Goal: Transaction & Acquisition: Subscribe to service/newsletter

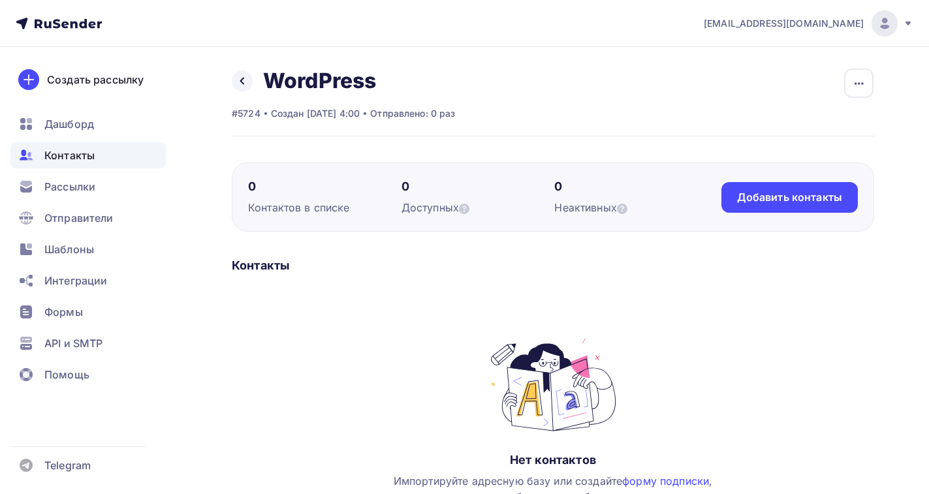
scroll to position [161, 0]
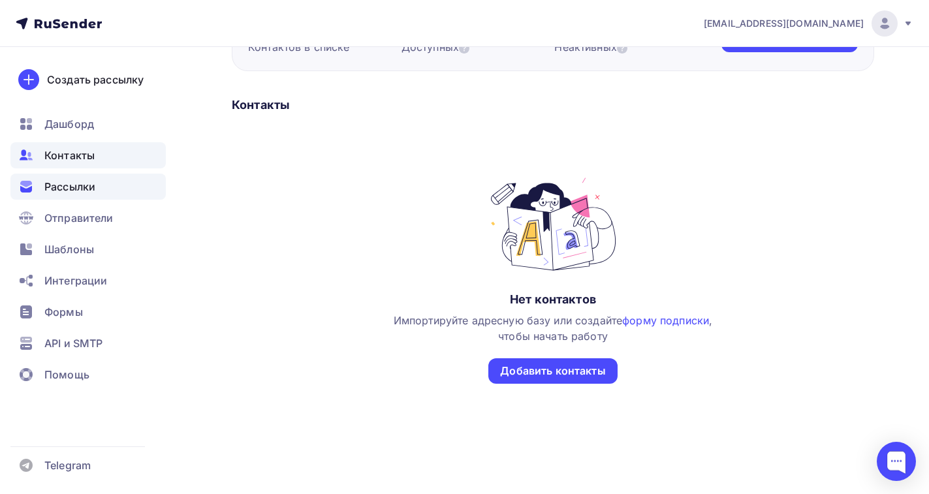
click at [54, 184] on span "Рассылки" at bounding box center [69, 187] width 51 height 16
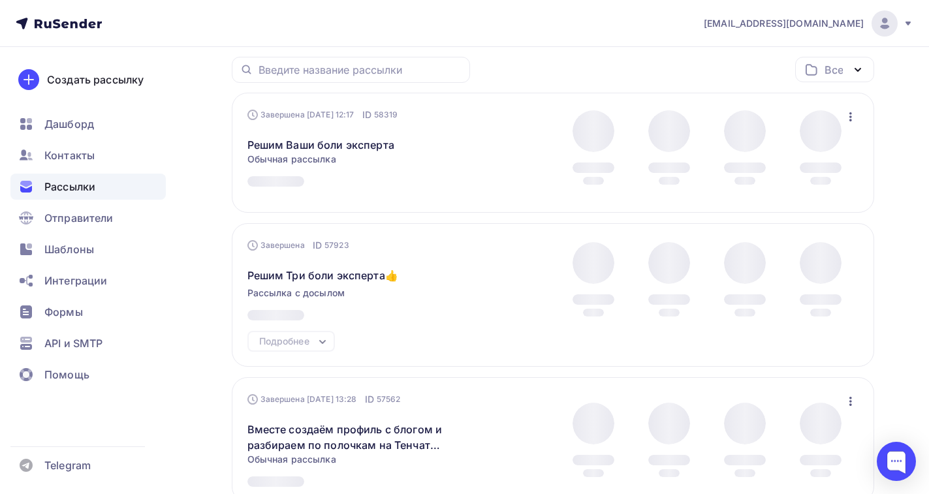
click at [495, 36] on link "Завершенные 48" at bounding box center [501, 21] width 129 height 30
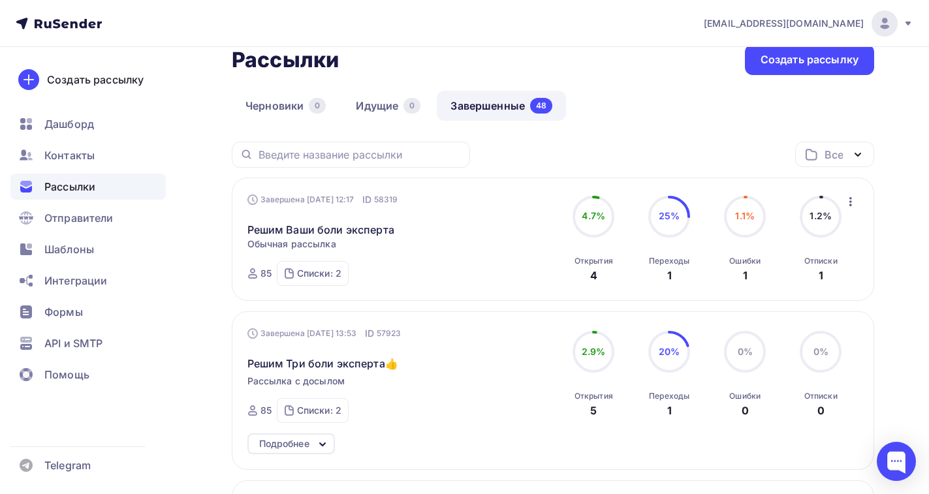
scroll to position [131, 0]
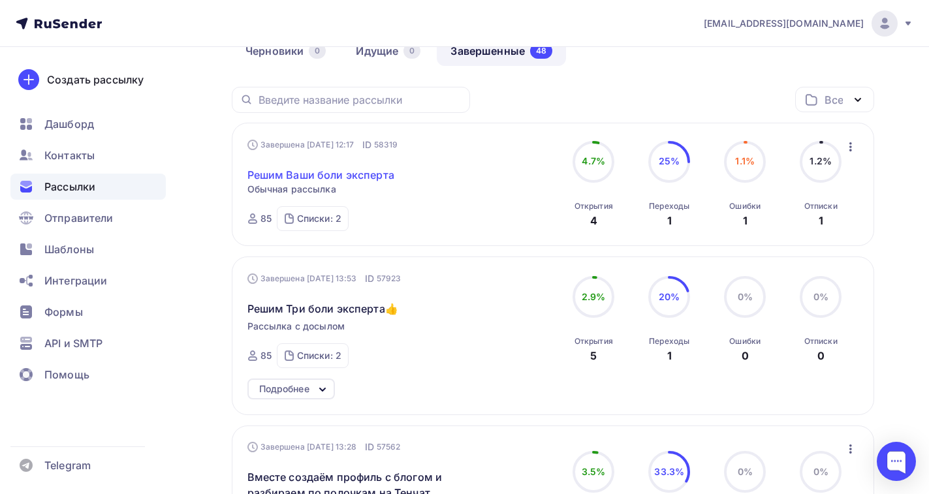
click at [335, 176] on link "Решим Ваши боли эксперта" at bounding box center [320, 175] width 147 height 16
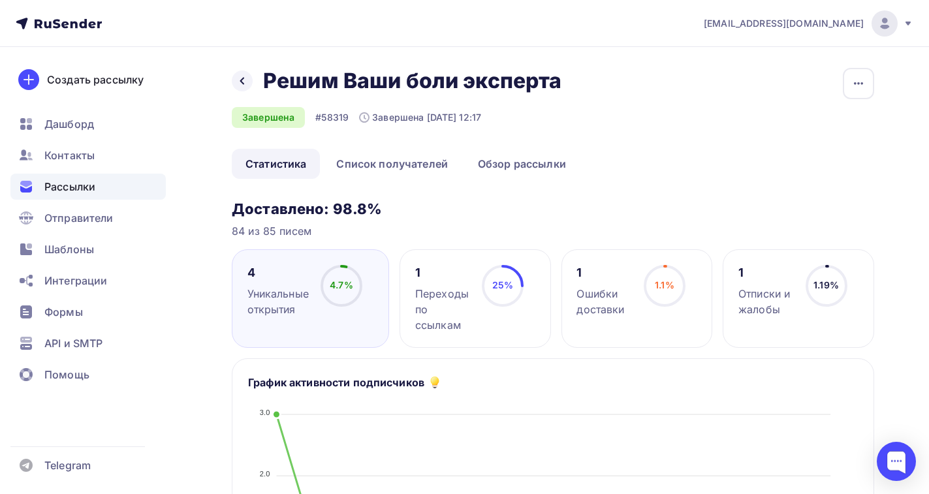
click at [54, 193] on span "Рассылки" at bounding box center [69, 187] width 51 height 16
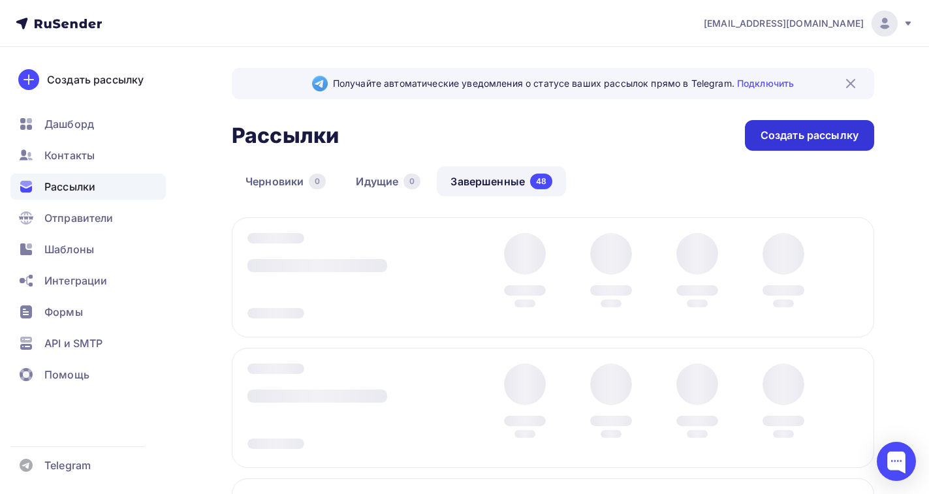
click at [773, 129] on div "Создать рассылку" at bounding box center [809, 135] width 98 height 15
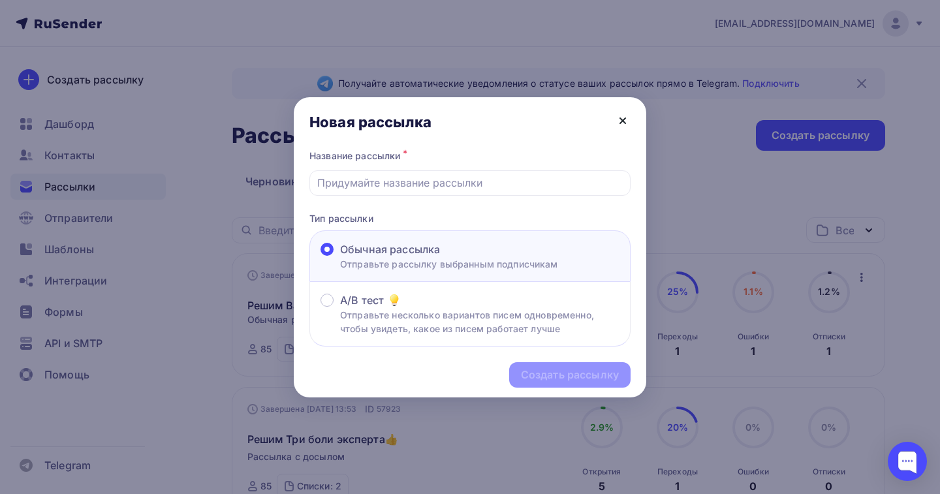
click at [622, 119] on icon at bounding box center [623, 121] width 16 height 16
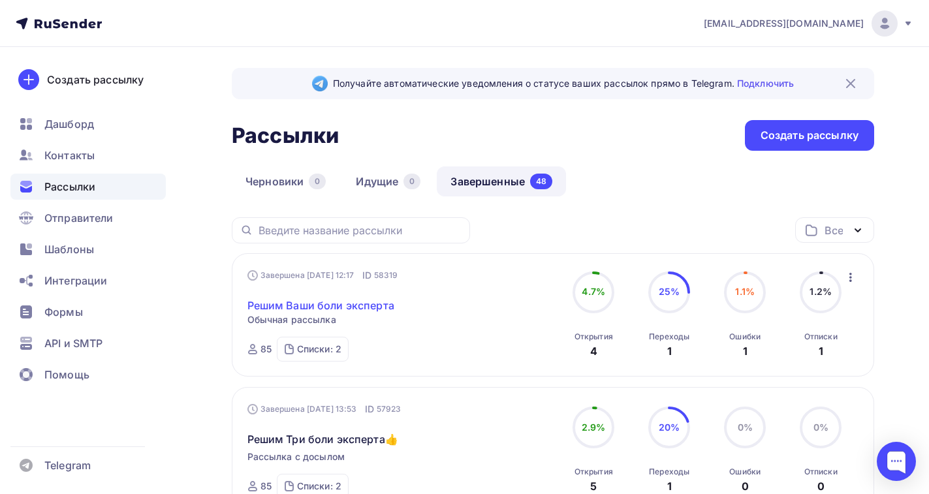
click at [305, 309] on link "Решим Ваши боли эксперта" at bounding box center [320, 306] width 147 height 16
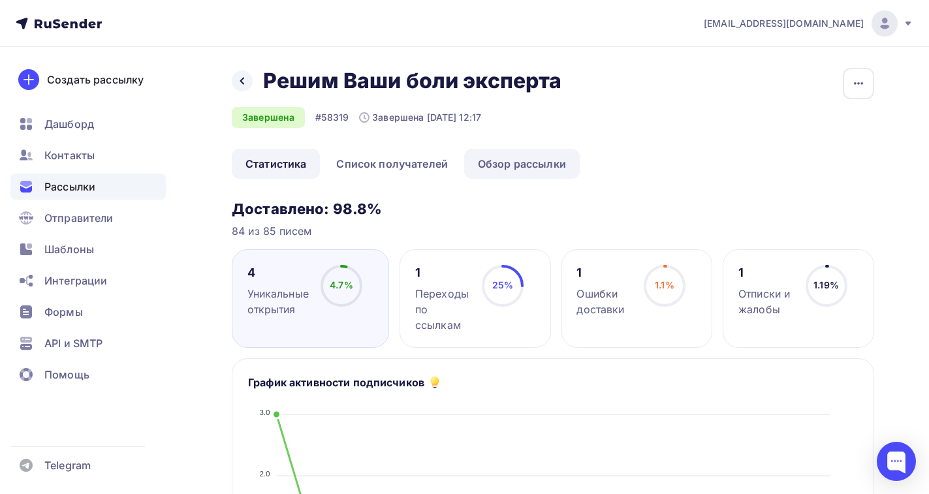
click at [529, 166] on link "Обзор рассылки" at bounding box center [522, 164] width 116 height 30
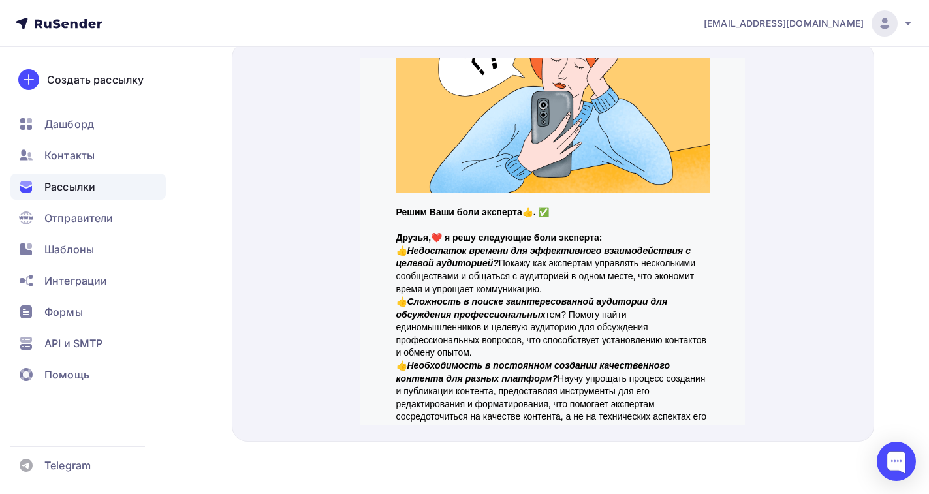
scroll to position [65, 0]
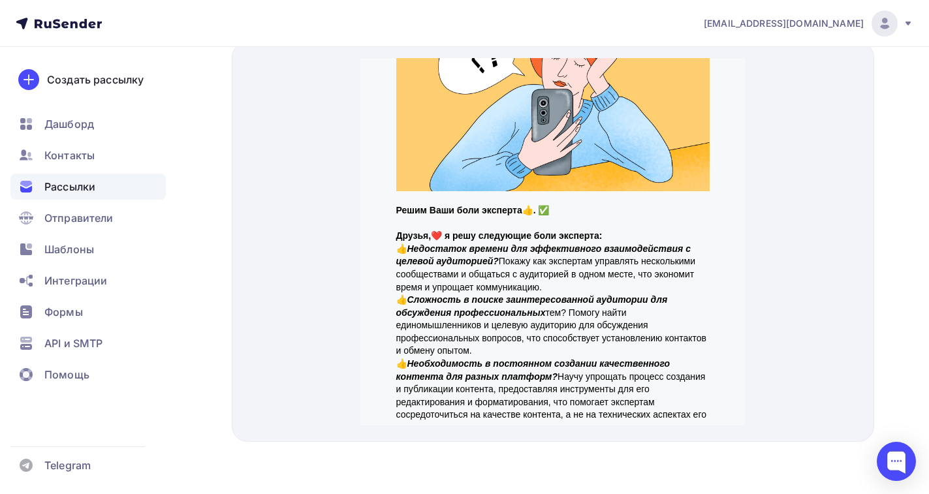
click at [546, 271] on p "👍 Недостаток времени для эффективного взаимодействия с целевой аудиторией? Пока…" at bounding box center [552, 252] width 313 height 51
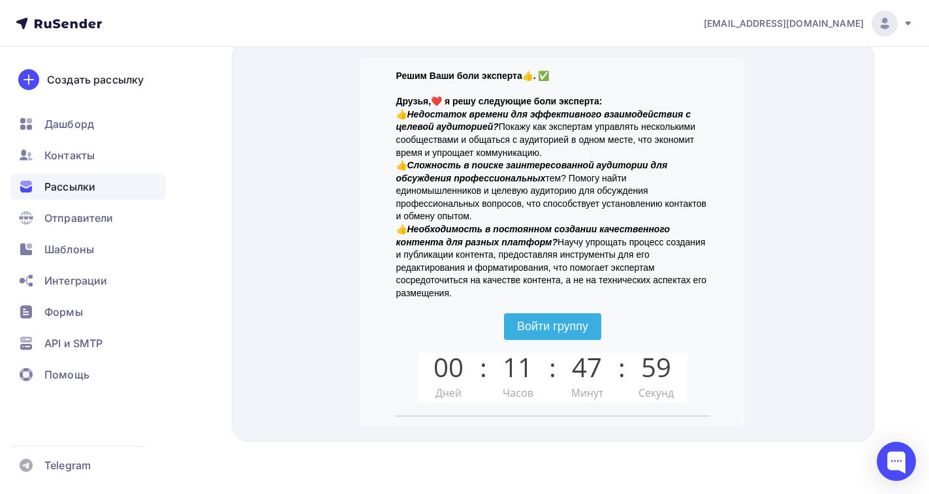
scroll to position [171, 0]
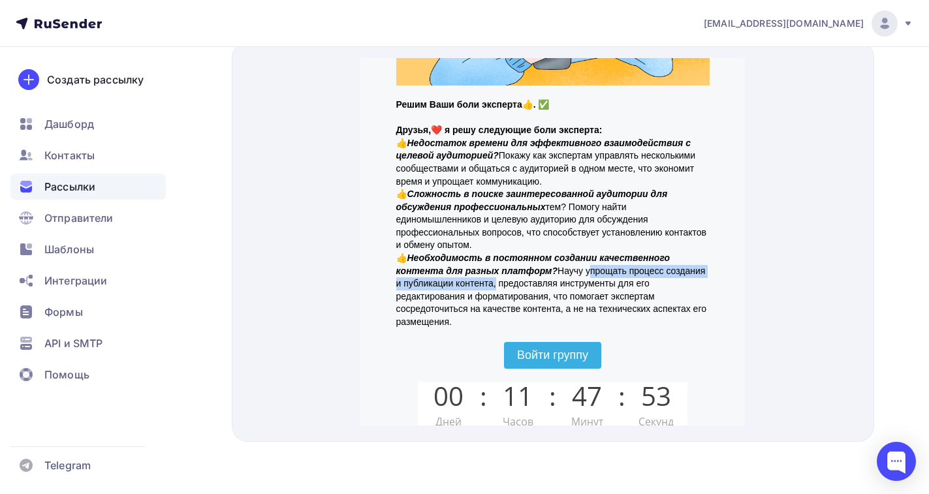
drag, startPoint x: 581, startPoint y: 255, endPoint x: 486, endPoint y: 264, distance: 95.7
click at [486, 264] on p "👍 Необходимость в постоянном создании качественного контента для разных платфор…" at bounding box center [552, 274] width 313 height 77
copy p "упрощать процесс создания и публикации контента"
click at [565, 262] on p "👍 Необходимость в постоянном создании качественного контента для разных платфор…" at bounding box center [552, 274] width 313 height 77
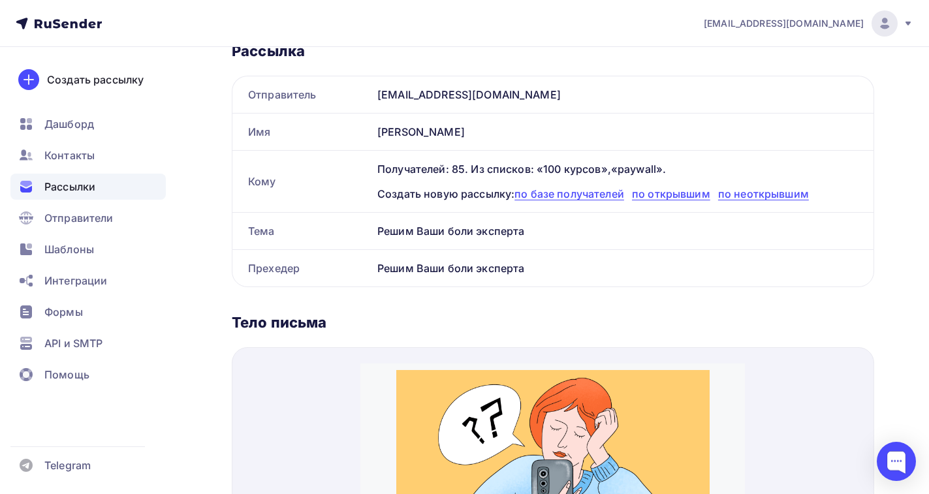
scroll to position [0, 0]
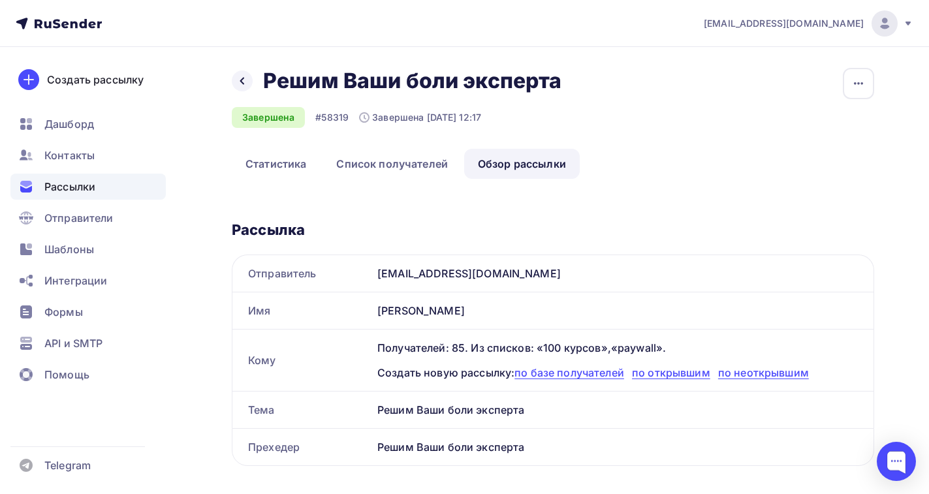
click at [64, 185] on span "Рассылки" at bounding box center [69, 187] width 51 height 16
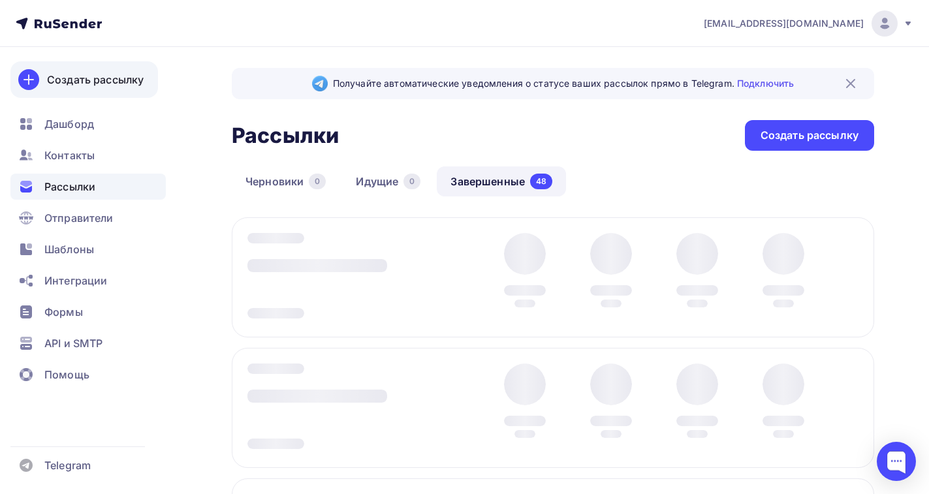
click at [57, 78] on div "Создать рассылку" at bounding box center [95, 80] width 97 height 16
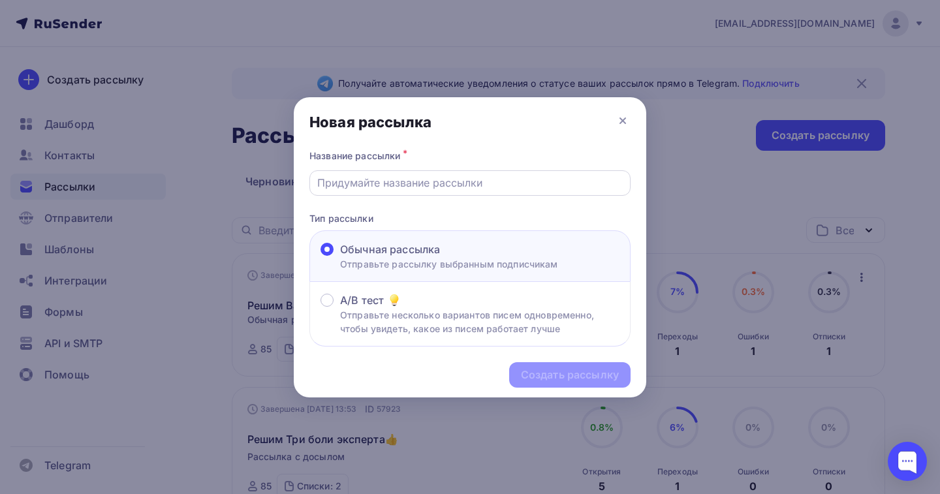
click at [323, 184] on input "text" at bounding box center [470, 183] width 306 height 16
paste input "упрощать процесс создания и публикации контента"
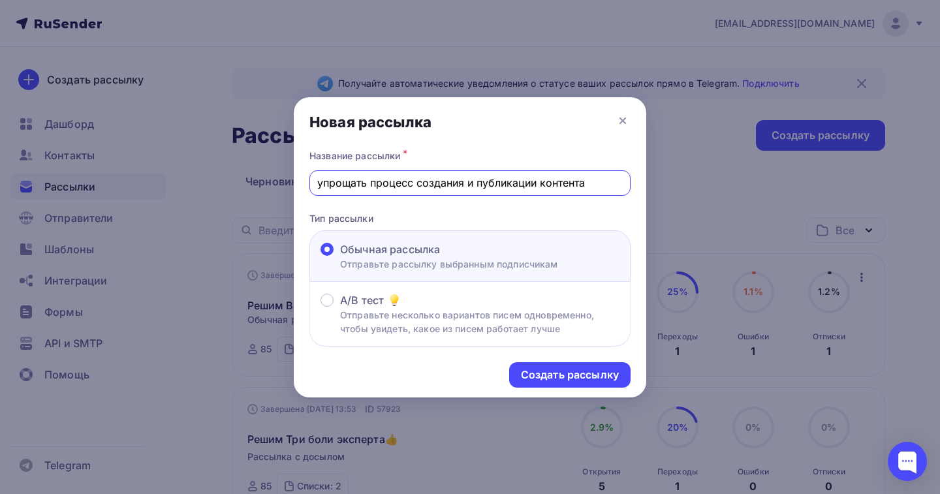
click at [317, 184] on input "упрощать процесс создания и публикации контента" at bounding box center [470, 183] width 306 height 16
drag, startPoint x: 607, startPoint y: 182, endPoint x: 316, endPoint y: 174, distance: 291.1
click at [316, 174] on div "Как упрощать процесс создания и публикации контента" at bounding box center [469, 182] width 321 height 25
paste input "облегчить создание и публикацию контента."
type input "[PERSON_NAME] облегчить создание и публикацию контента."
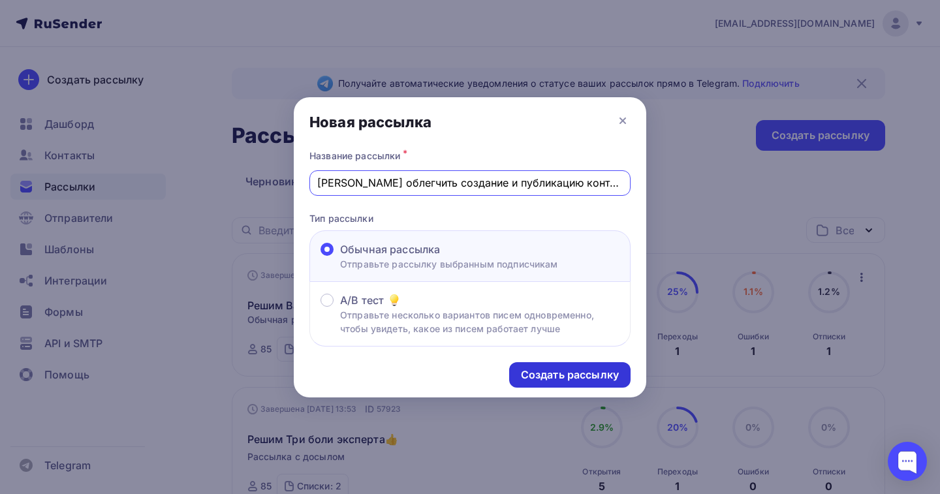
click at [537, 376] on div "Создать рассылку" at bounding box center [570, 374] width 98 height 15
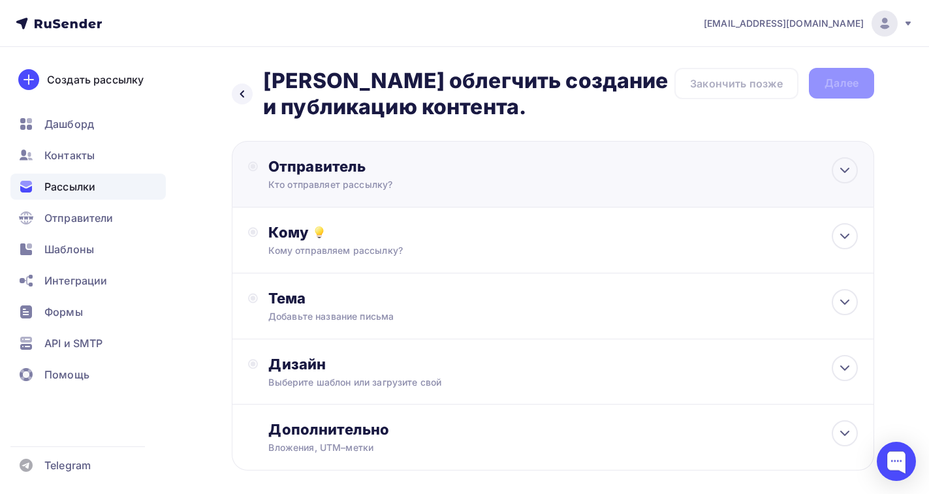
click at [341, 177] on div "Отправитель Кто отправляет рассылку? Email * [EMAIL_ADDRESS][DOMAIN_NAME] [EMAI…" at bounding box center [409, 174] width 283 height 34
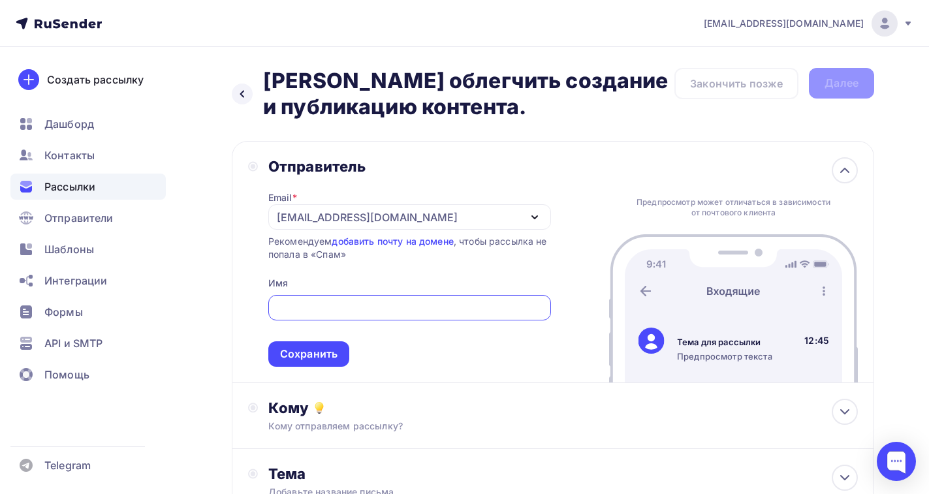
click at [530, 213] on icon "button" at bounding box center [535, 217] width 16 height 16
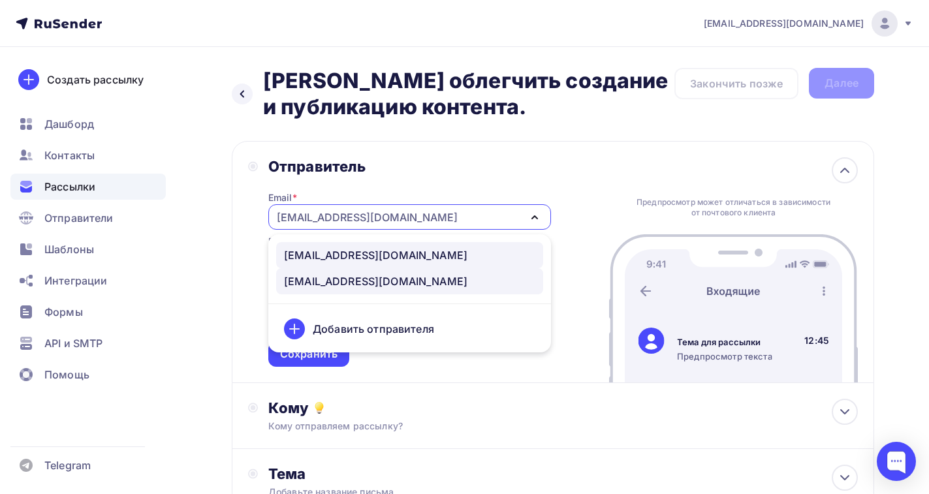
click at [311, 258] on div "[EMAIL_ADDRESS][DOMAIN_NAME]" at bounding box center [375, 255] width 183 height 16
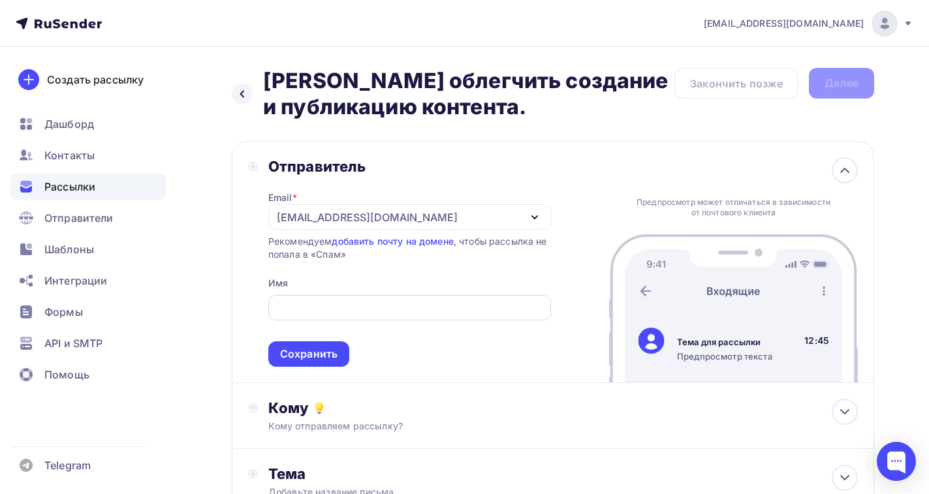
click at [284, 300] on input "text" at bounding box center [409, 308] width 268 height 16
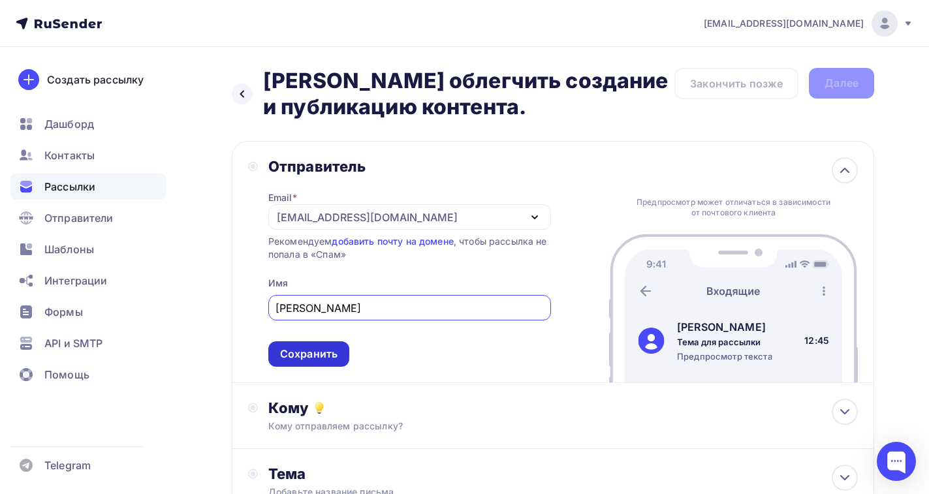
type input "[PERSON_NAME]"
click at [330, 345] on div "Сохранить" at bounding box center [308, 353] width 81 height 25
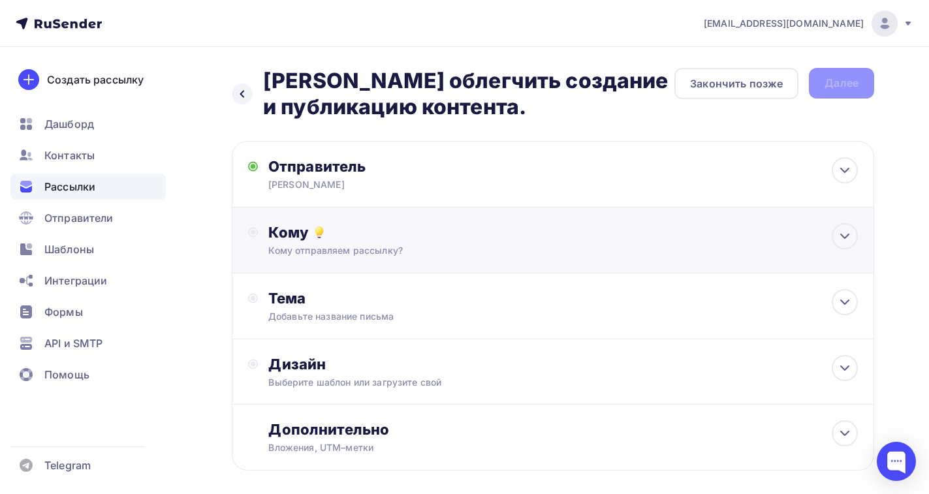
click at [726, 229] on div "Кому" at bounding box center [562, 232] width 589 height 18
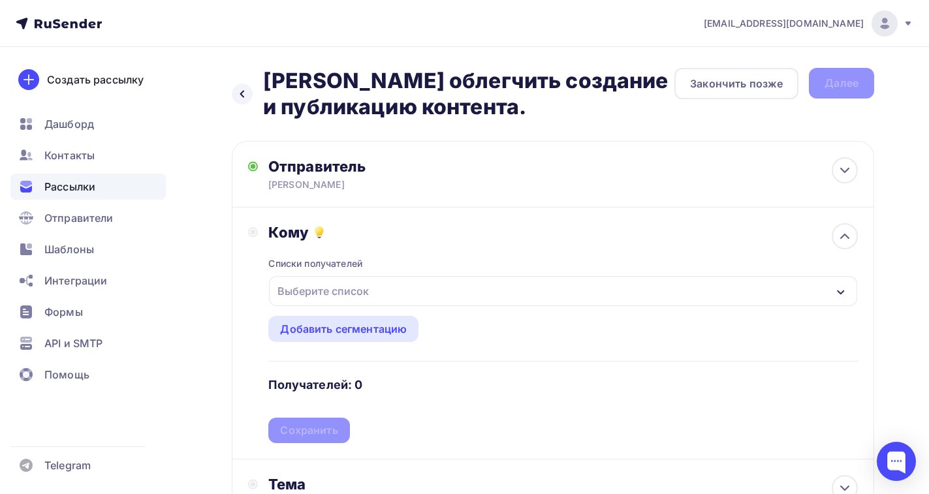
click at [339, 294] on div "Выберите список" at bounding box center [323, 290] width 102 height 23
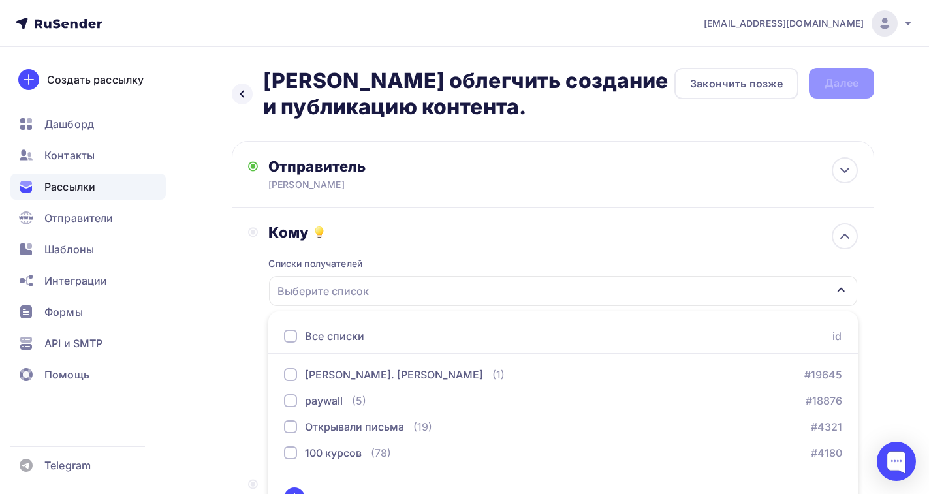
scroll to position [27, 0]
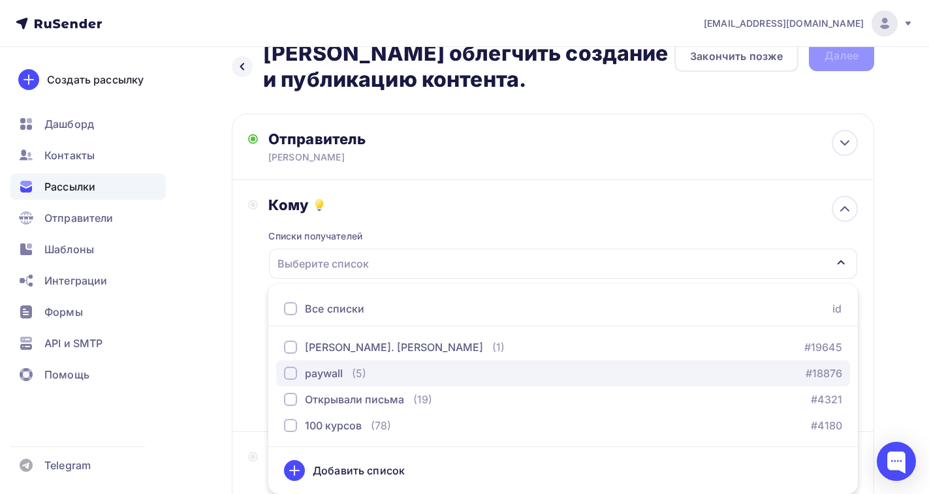
click at [287, 373] on div "button" at bounding box center [290, 373] width 13 height 13
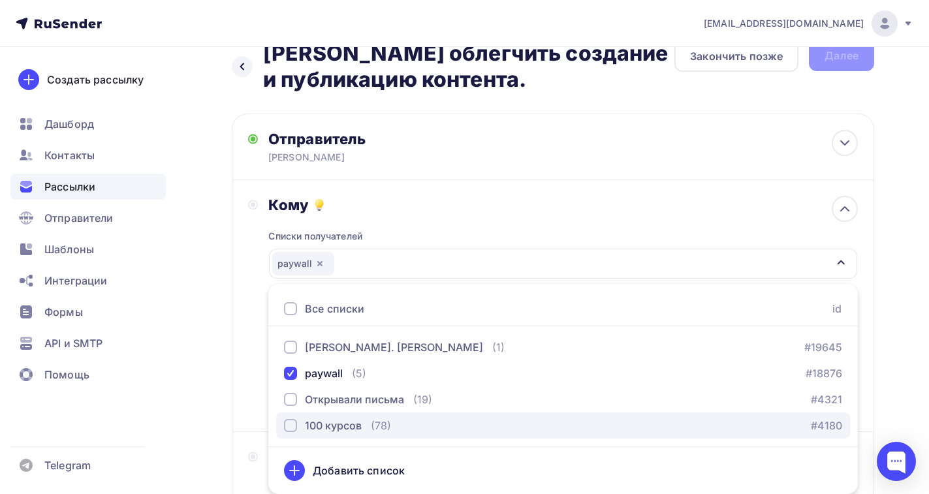
click at [290, 425] on div "button" at bounding box center [290, 425] width 13 height 13
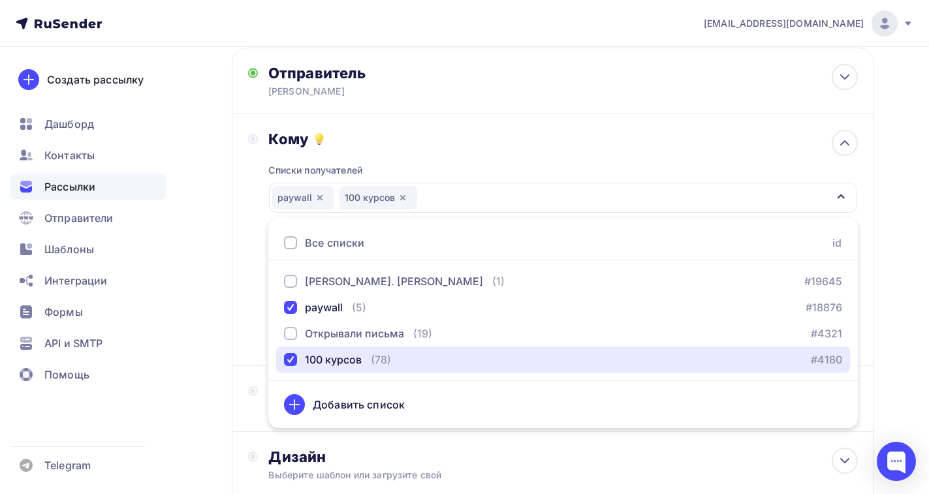
scroll to position [158, 0]
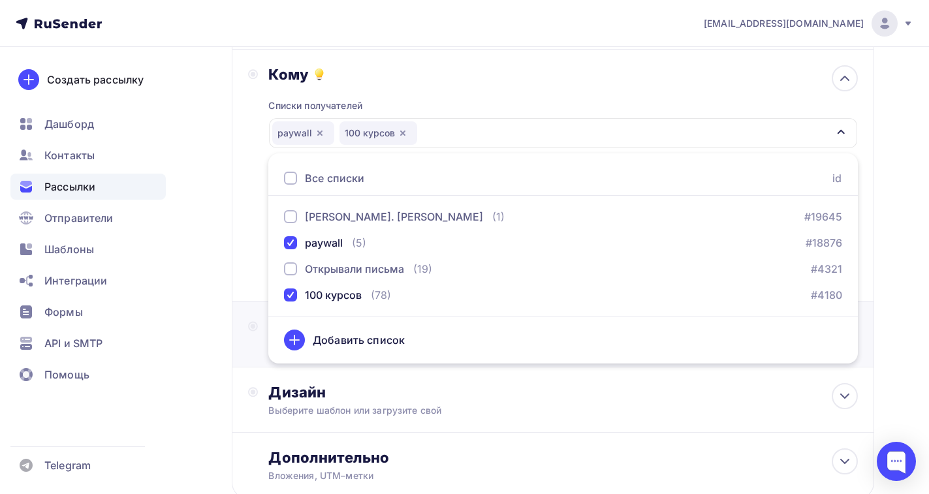
click at [246, 307] on div "Тема Добавьте название письма Тема * Рекомендуем использовать не более 150 симв…" at bounding box center [553, 334] width 642 height 66
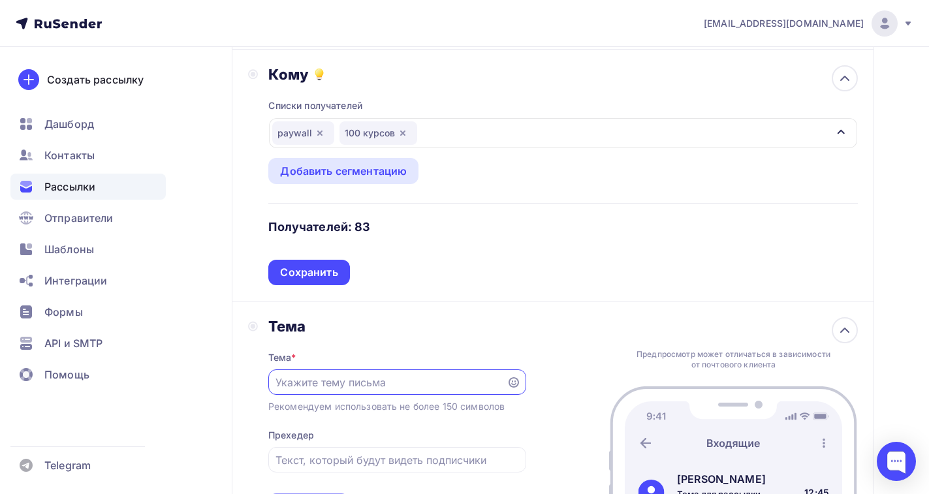
scroll to position [0, 0]
click at [313, 273] on div "Сохранить" at bounding box center [308, 272] width 57 height 15
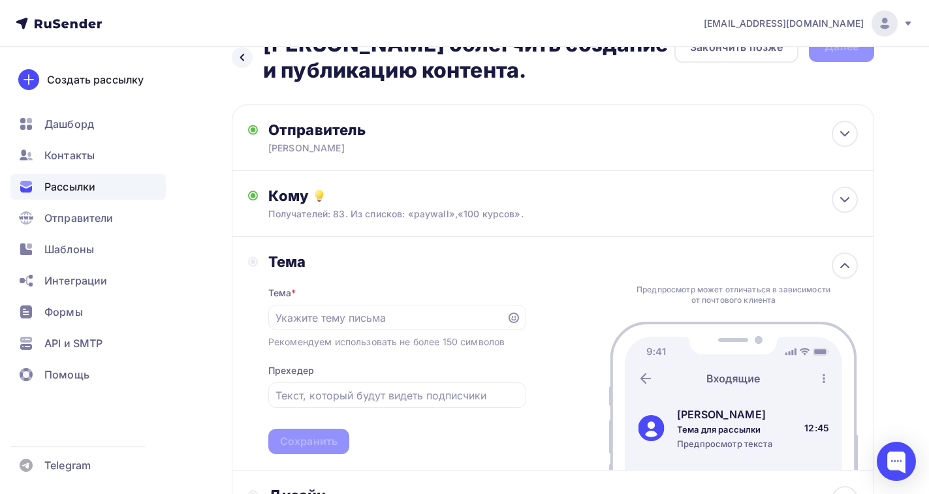
scroll to position [131, 0]
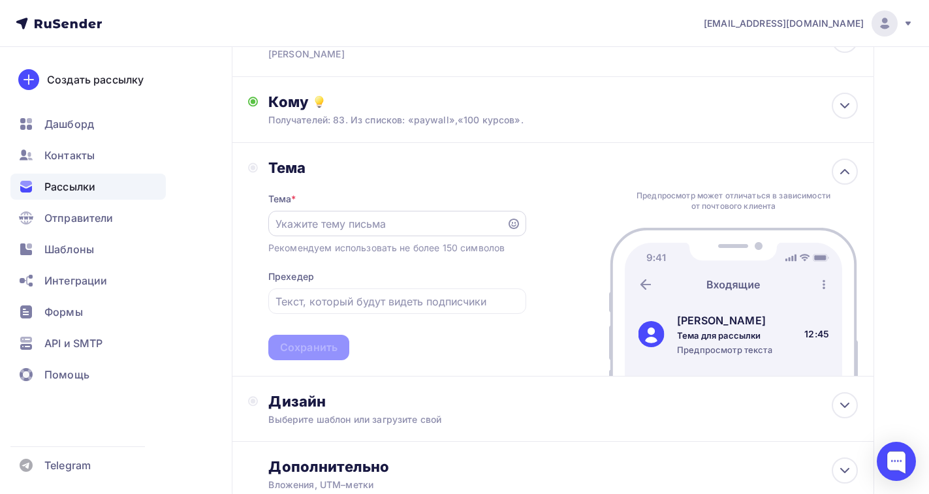
click at [275, 222] on div at bounding box center [397, 223] width 258 height 25
click at [278, 217] on input "text" at bounding box center [386, 224] width 223 height 16
paste input "[PERSON_NAME] облегчить создание и публикацию контента."
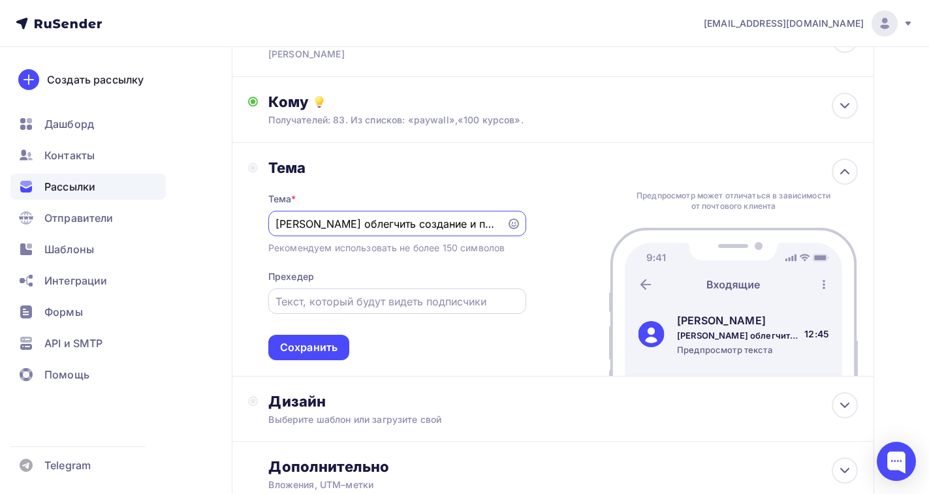
scroll to position [0, 27]
type input "[PERSON_NAME] облегчить создание и публикацию контента."
click at [290, 298] on input "text" at bounding box center [396, 302] width 243 height 16
paste input "[PERSON_NAME] облегчить создание и публикацию контента."
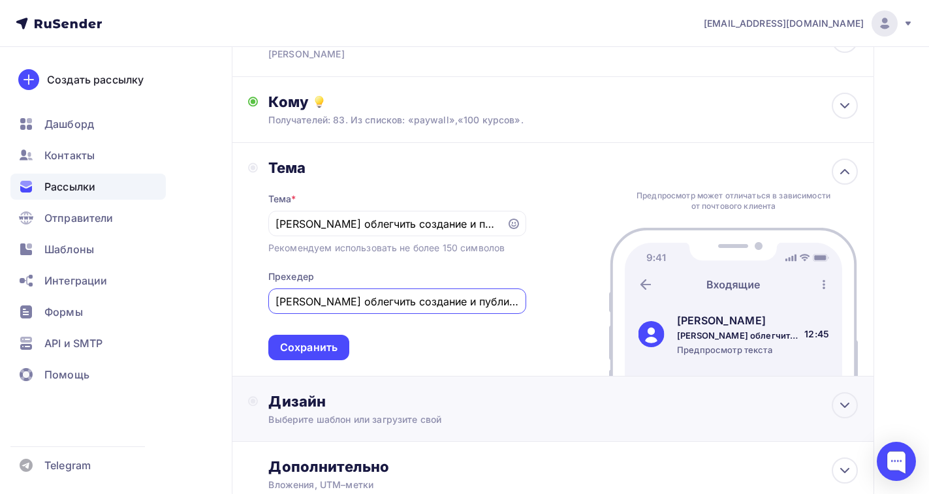
scroll to position [0, 8]
type input "[PERSON_NAME] облегчить создание и публикацию контента."
click at [315, 348] on div "Сохранить" at bounding box center [308, 347] width 57 height 15
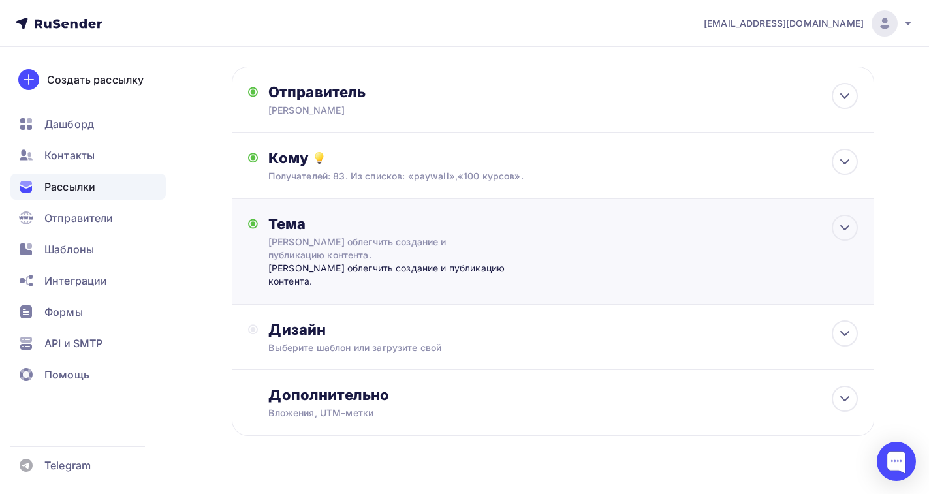
scroll to position [74, 0]
click at [292, 321] on div "Дизайн" at bounding box center [562, 330] width 589 height 18
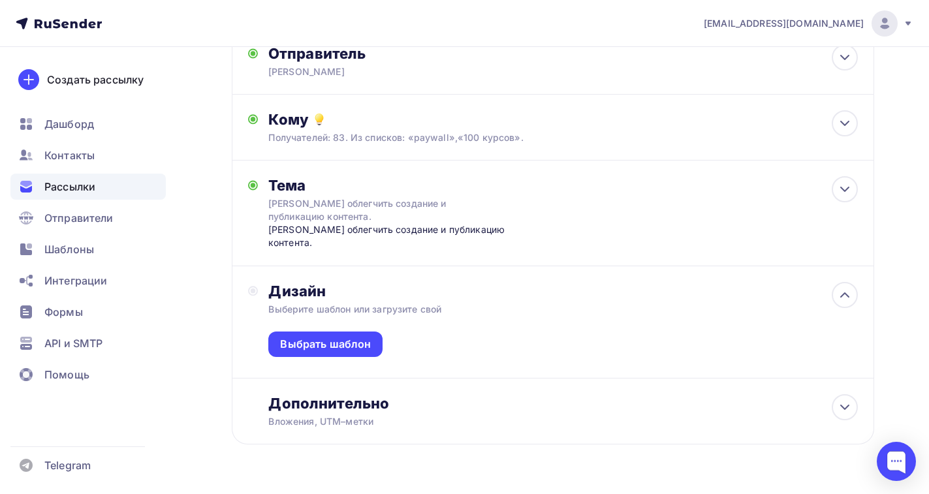
scroll to position [121, 0]
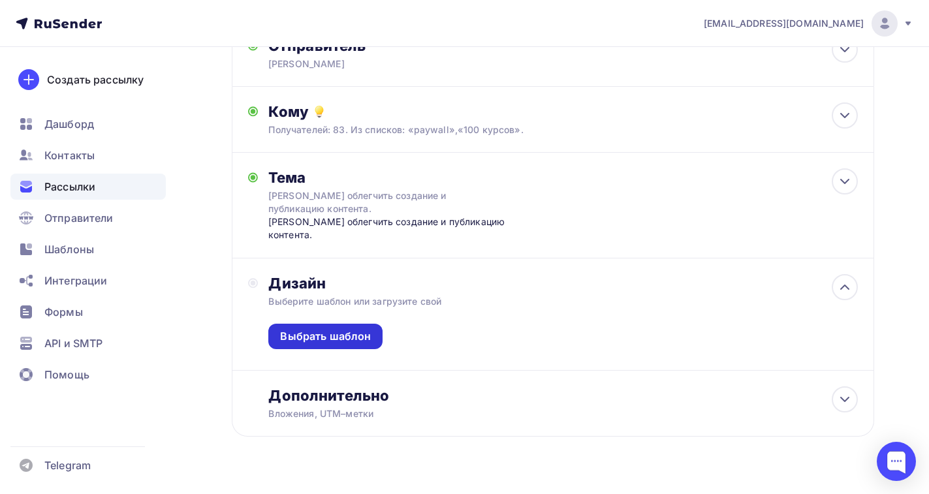
click at [310, 329] on div "Выбрать шаблон" at bounding box center [325, 336] width 91 height 15
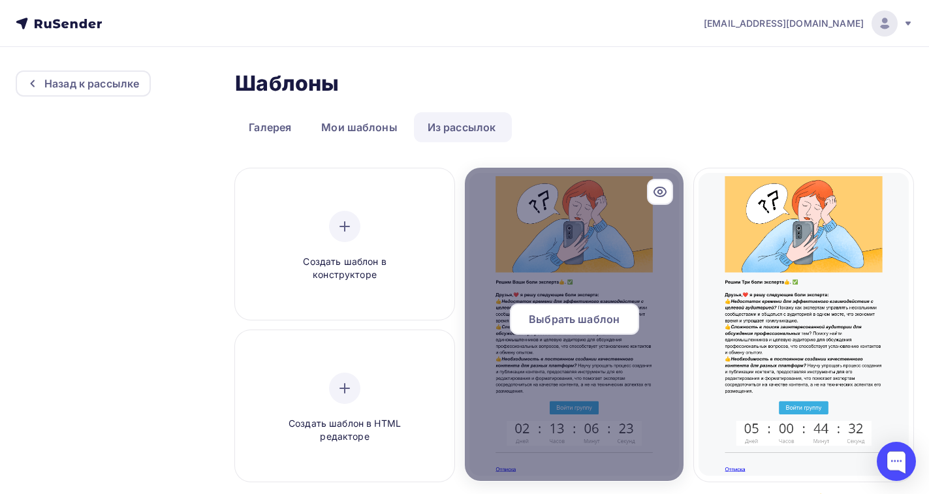
click at [570, 343] on div "Выбрать шаблон" at bounding box center [574, 324] width 219 height 42
click at [563, 321] on span "Выбрать шаблон" at bounding box center [574, 319] width 91 height 16
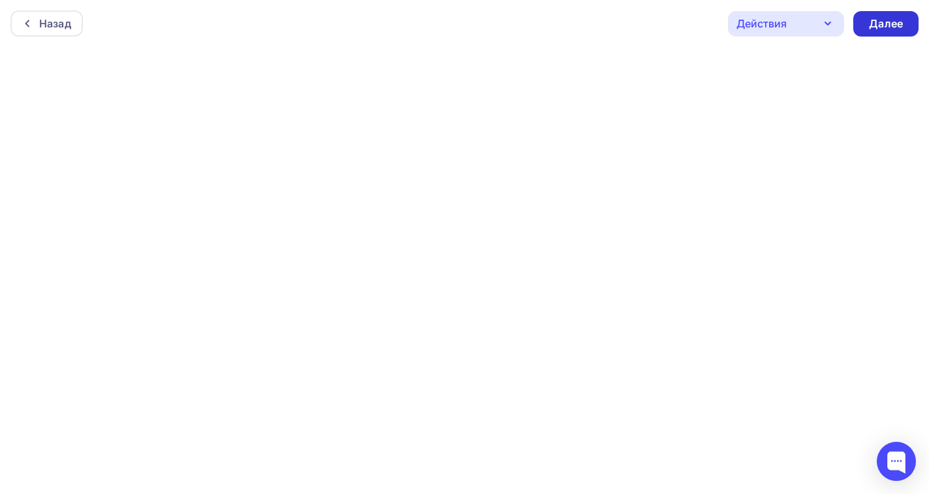
click at [876, 18] on div "Далее" at bounding box center [886, 23] width 34 height 15
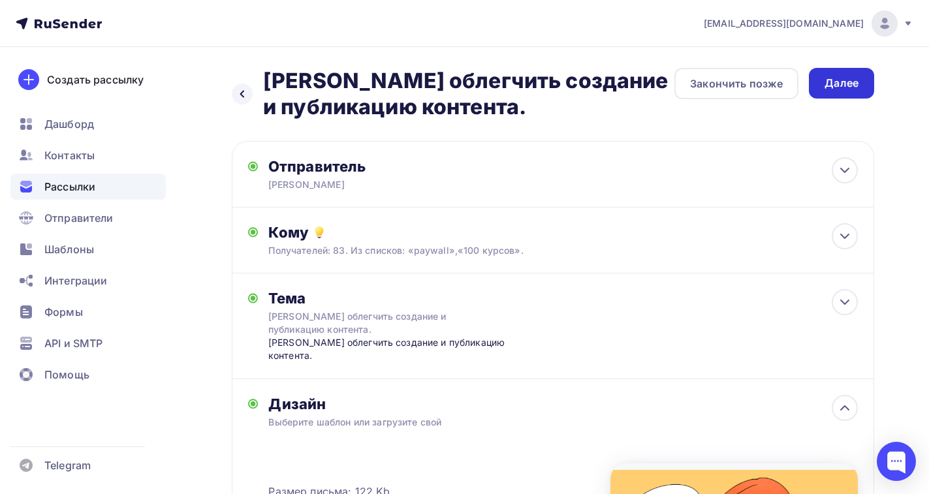
click at [850, 85] on div "Далее" at bounding box center [841, 83] width 34 height 15
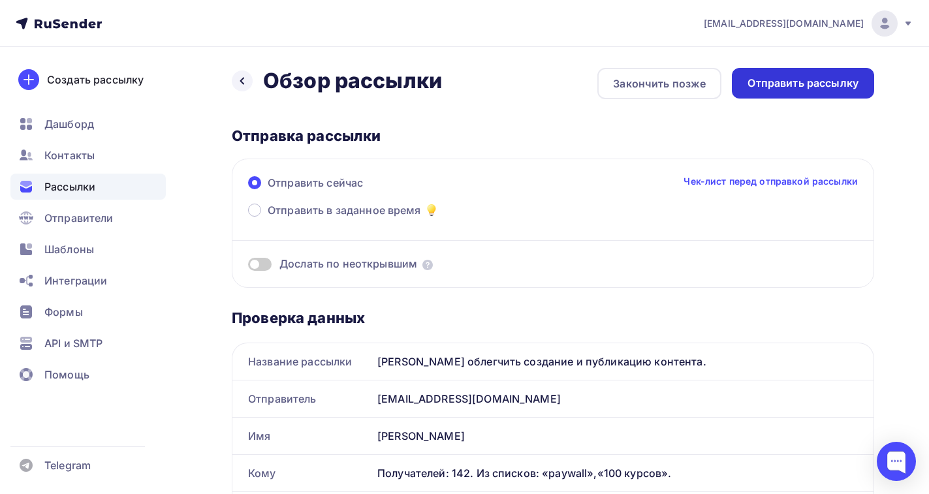
click at [771, 86] on div "Отправить рассылку" at bounding box center [802, 83] width 111 height 15
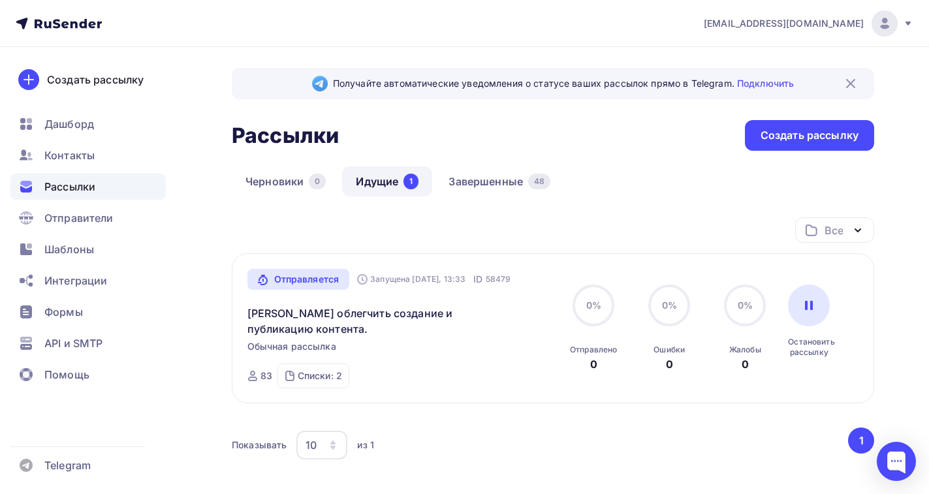
click at [852, 77] on img at bounding box center [850, 84] width 16 height 16
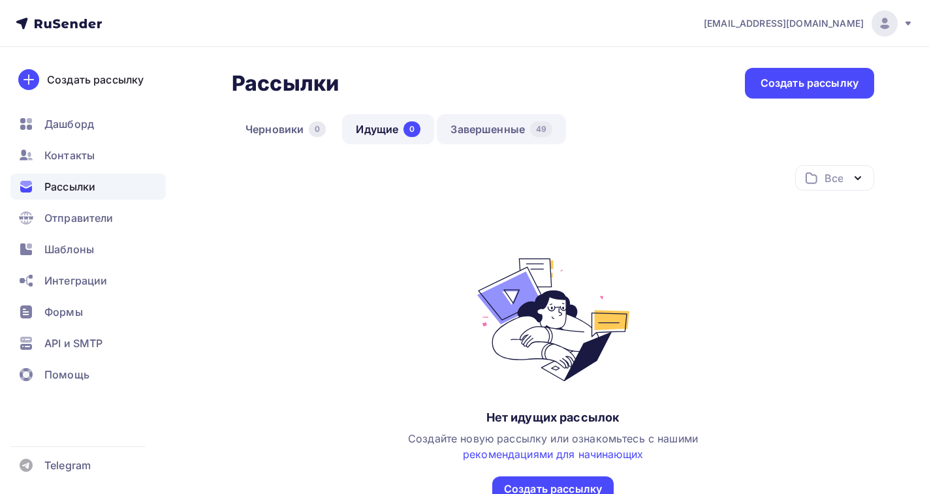
click at [489, 127] on link "Завершенные 49" at bounding box center [501, 129] width 129 height 30
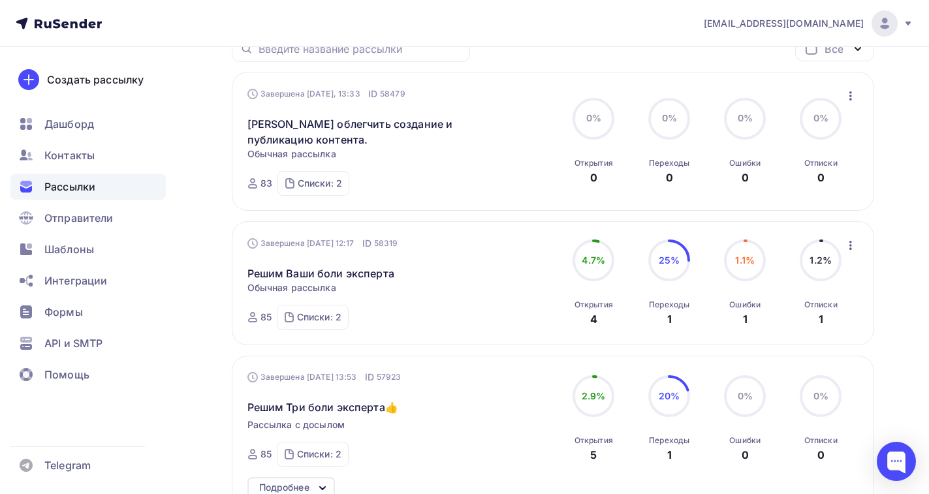
scroll to position [131, 0]
click at [328, 125] on link "[PERSON_NAME] облегчить создание и публикацию контента." at bounding box center [359, 130] width 224 height 31
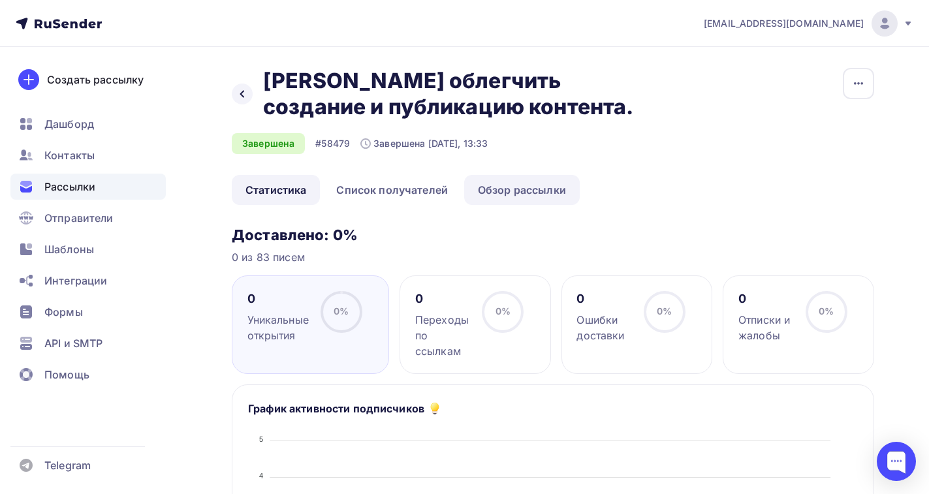
click at [523, 184] on link "Обзор рассылки" at bounding box center [522, 190] width 116 height 30
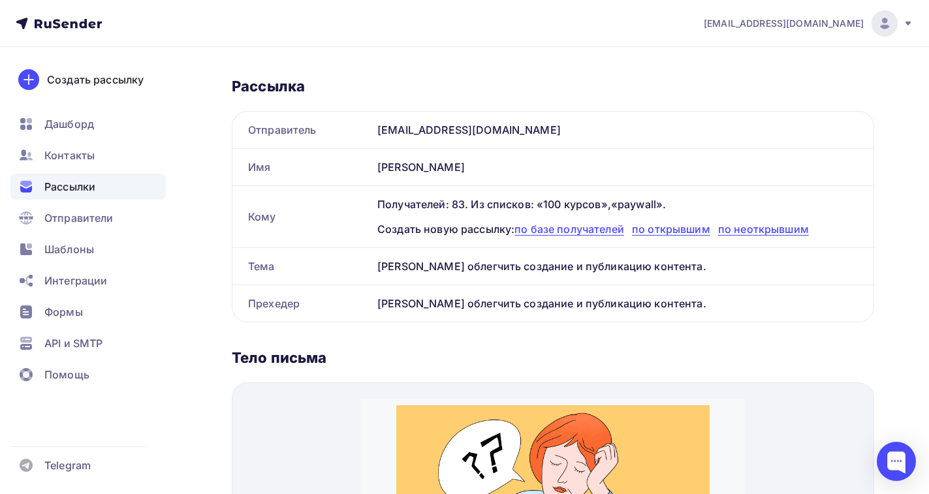
scroll to position [119, 0]
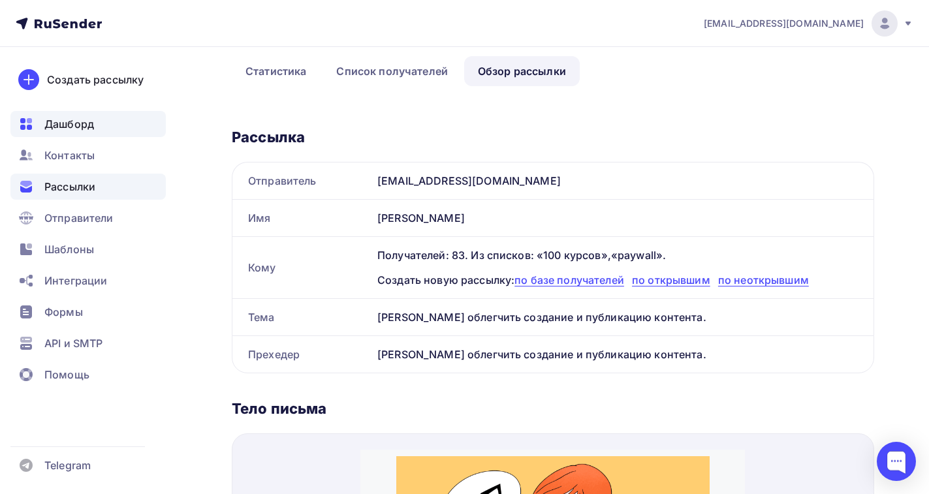
click at [85, 127] on span "Дашборд" at bounding box center [69, 124] width 50 height 16
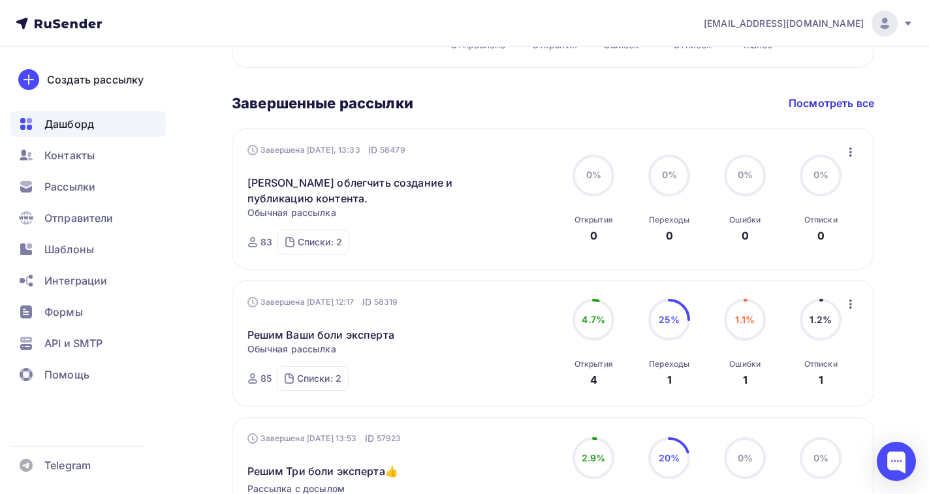
scroll to position [653, 0]
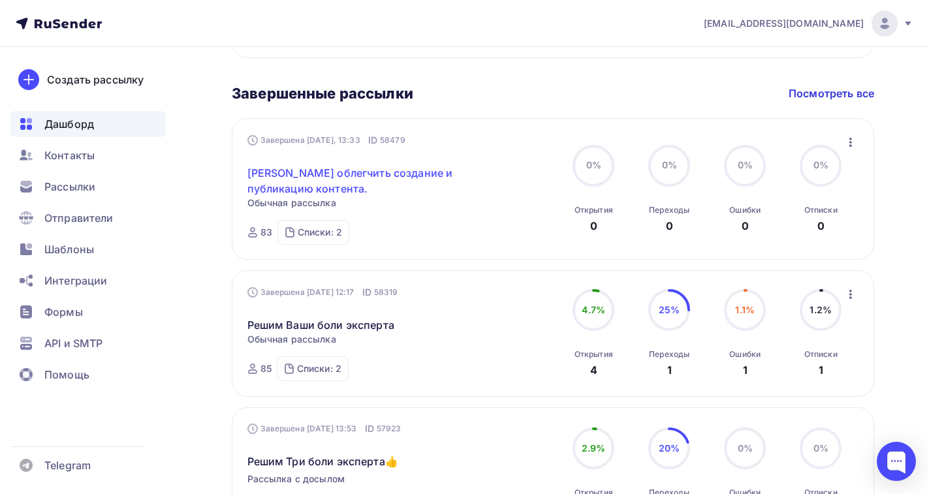
click at [333, 165] on link "[PERSON_NAME] облегчить создание и публикацию контента." at bounding box center [359, 180] width 224 height 31
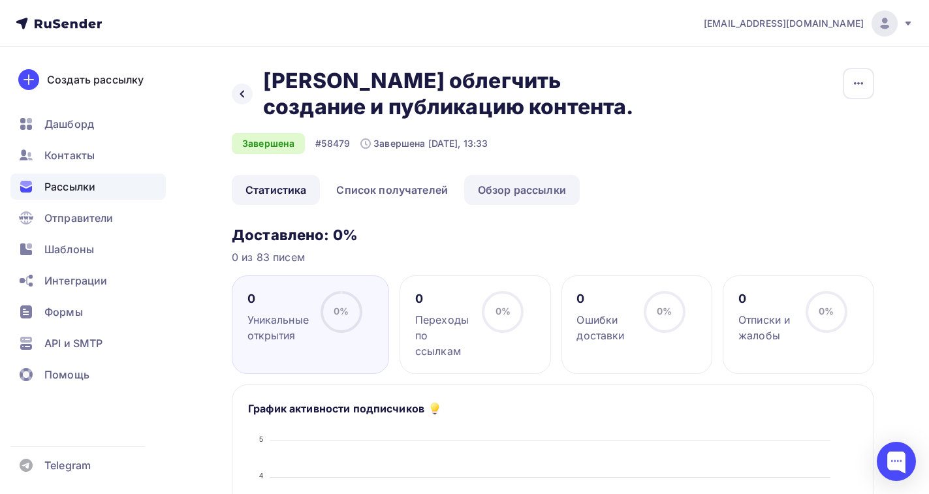
click at [515, 191] on link "Обзор рассылки" at bounding box center [522, 190] width 116 height 30
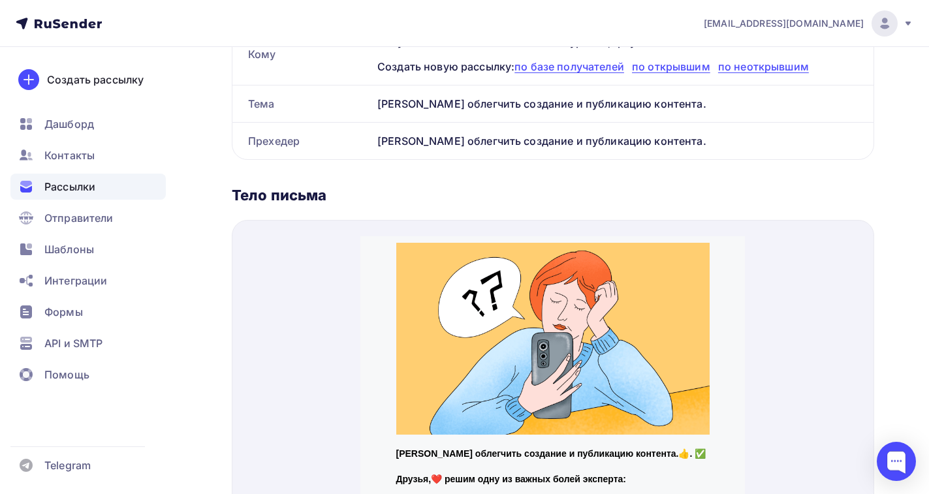
scroll to position [315, 0]
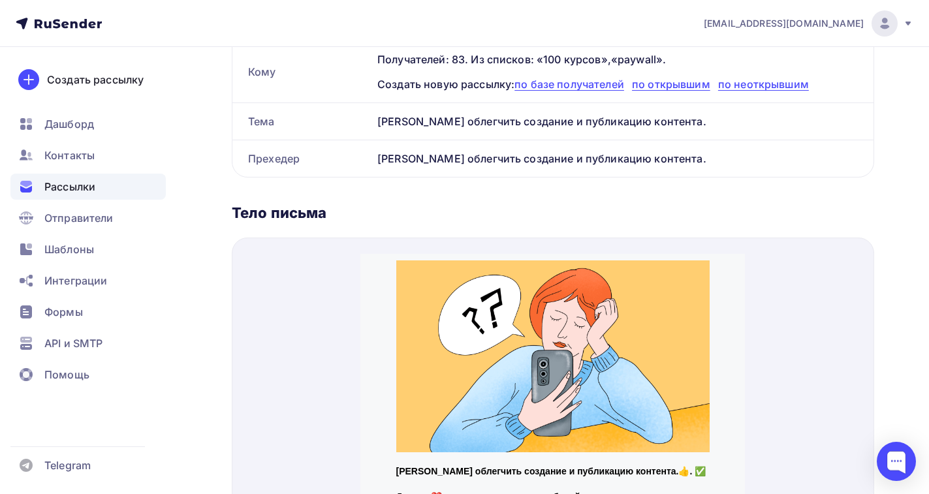
click at [430, 241] on td at bounding box center [553, 340] width 326 height 205
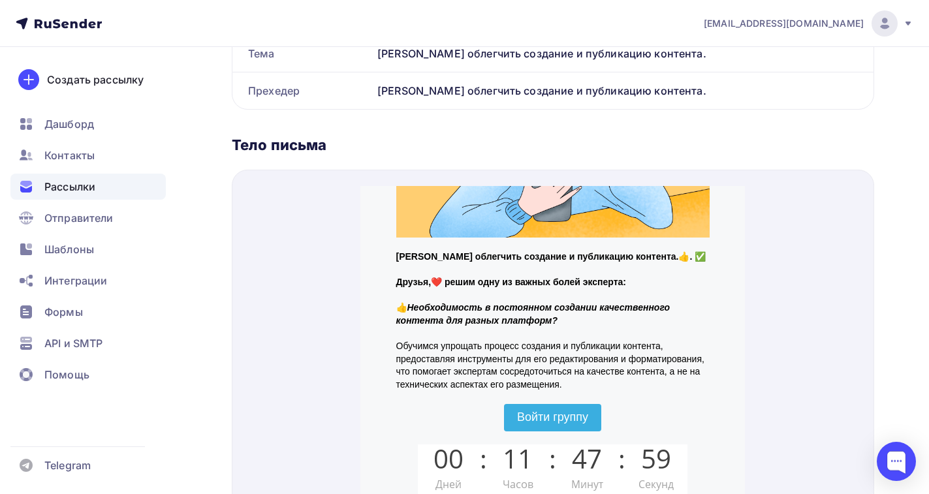
scroll to position [510, 0]
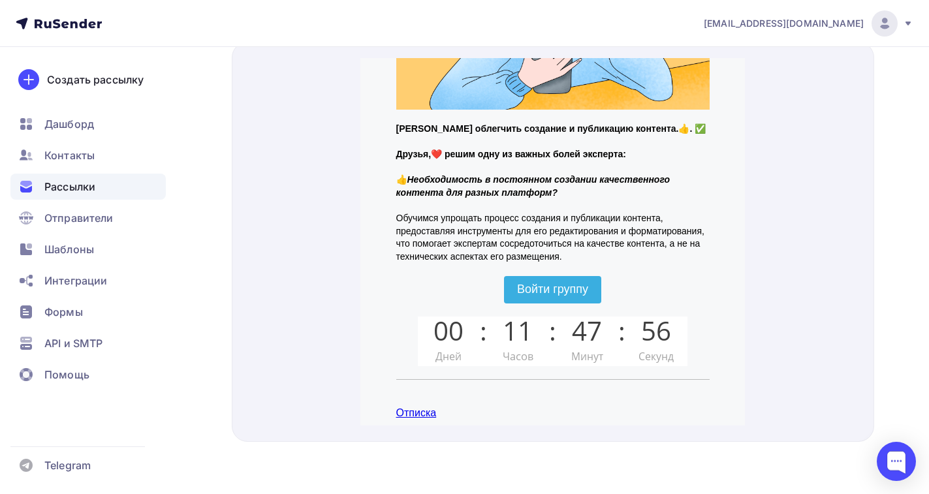
drag, startPoint x: 593, startPoint y: 221, endPoint x: 398, endPoint y: 201, distance: 196.1
click at [398, 201] on p "Обучимся упрощать процесс создания и публикации контента, предоставляя инструме…" at bounding box center [552, 221] width 313 height 51
click at [89, 255] on span "Шаблоны" at bounding box center [69, 249] width 50 height 16
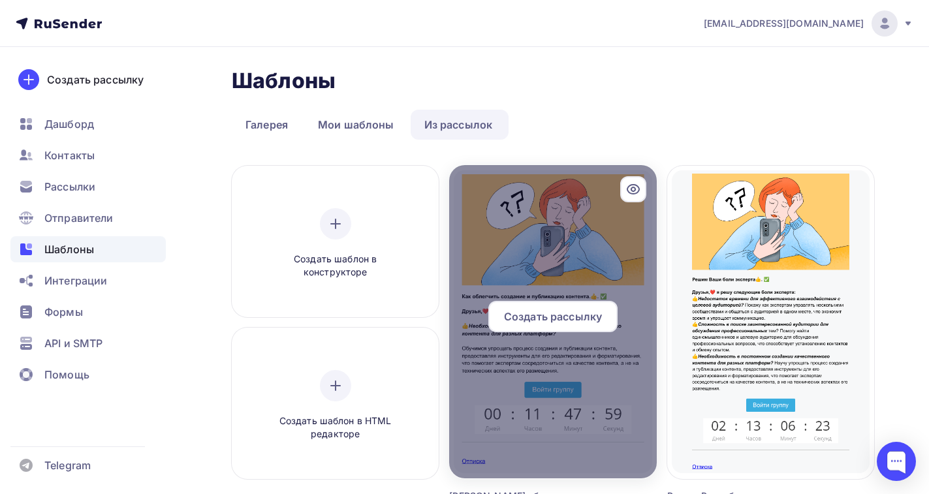
click at [632, 193] on icon at bounding box center [633, 189] width 16 height 16
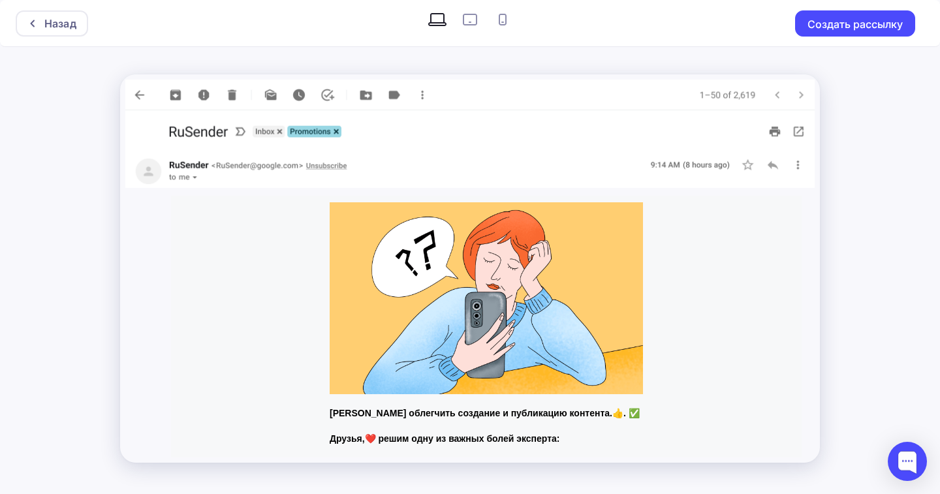
click at [772, 162] on img at bounding box center [469, 171] width 689 height 33
click at [797, 129] on img at bounding box center [469, 132] width 689 height 44
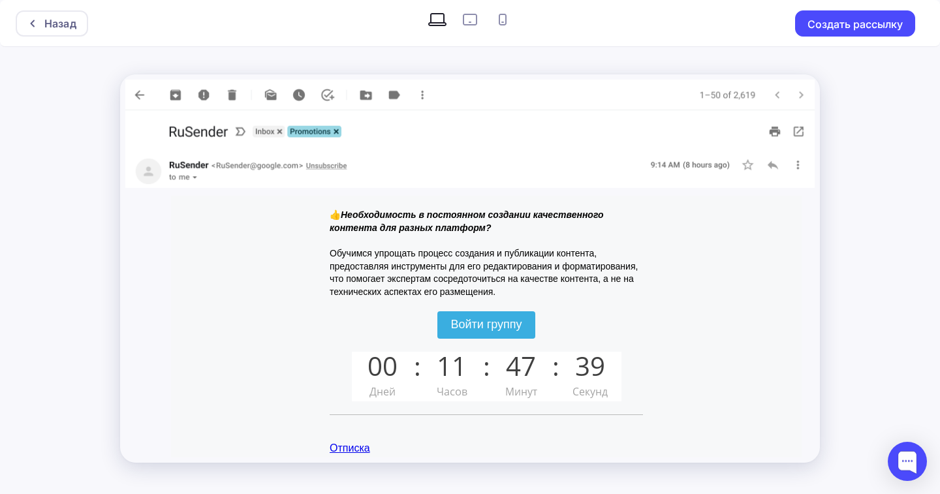
scroll to position [253, 0]
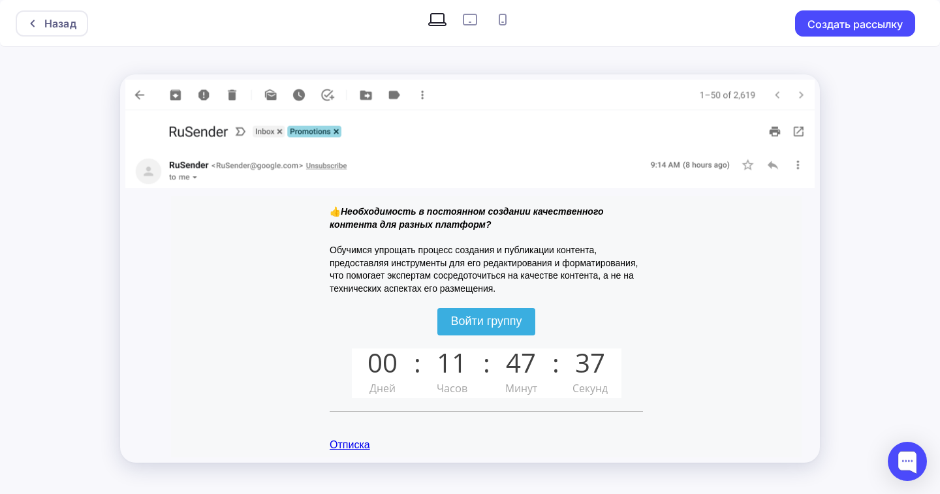
click at [797, 163] on img at bounding box center [469, 171] width 689 height 33
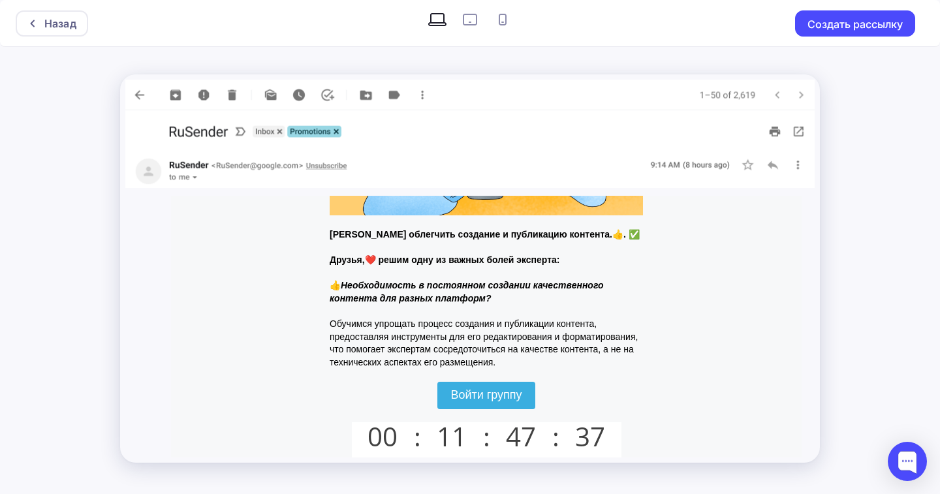
scroll to position [0, 0]
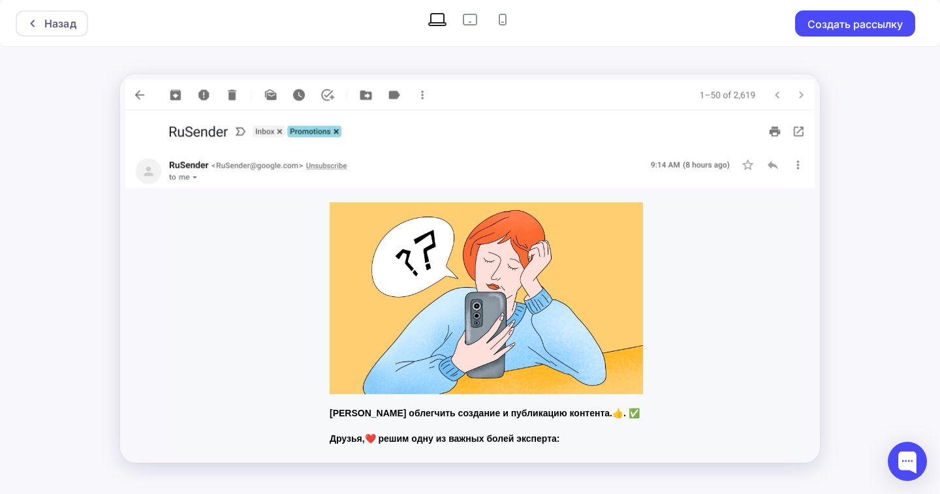
click at [420, 93] on img at bounding box center [469, 95] width 689 height 31
click at [498, 18] on icon at bounding box center [502, 19] width 21 height 21
radio input "true"
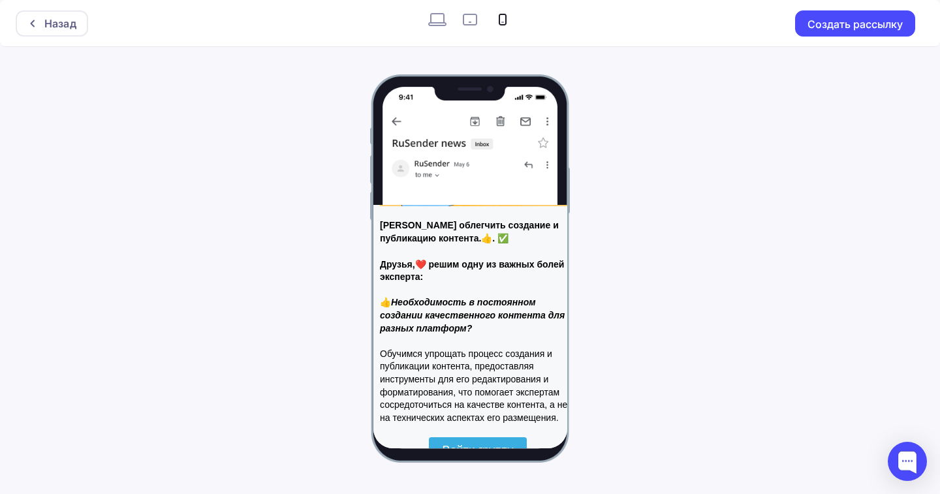
scroll to position [123, 0]
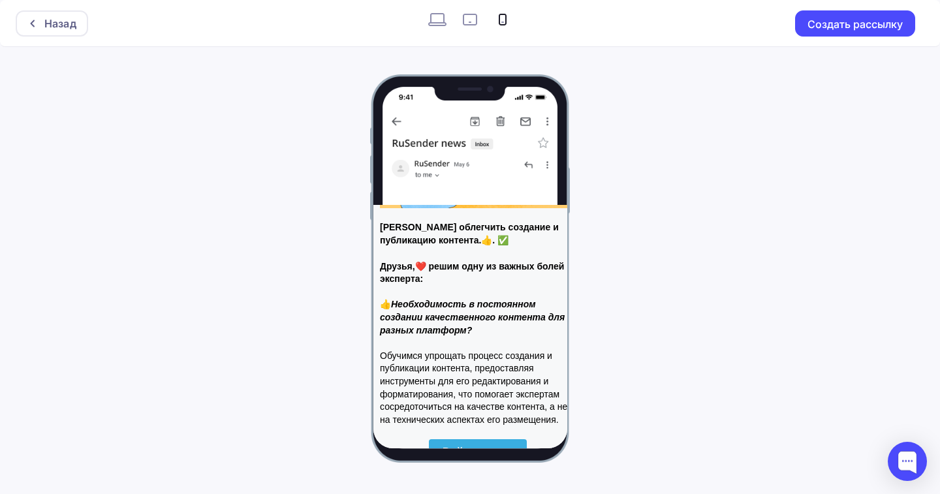
click at [435, 20] on icon at bounding box center [437, 19] width 21 height 21
radio input "true"
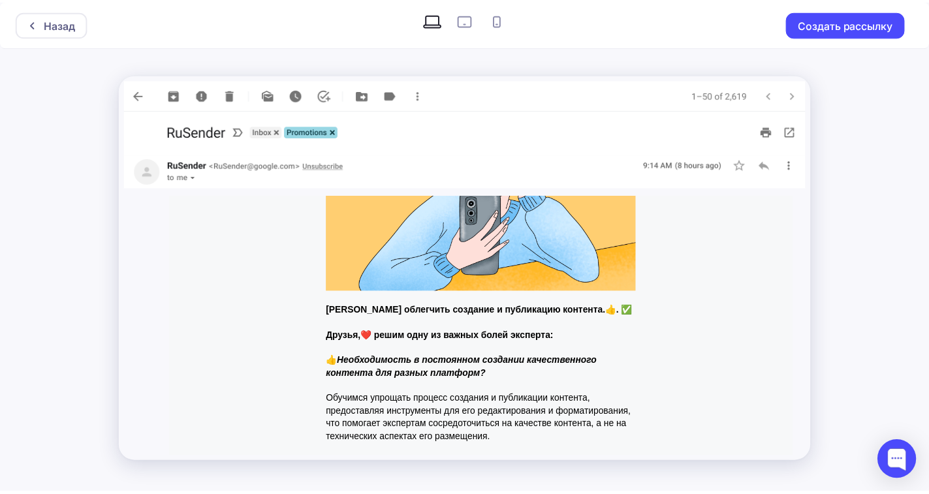
scroll to position [57, 0]
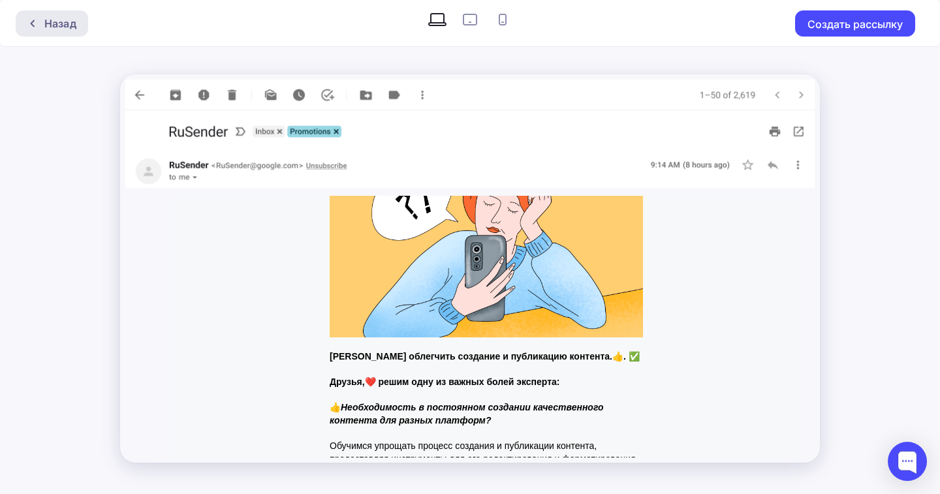
click at [64, 22] on div "Назад" at bounding box center [60, 24] width 32 height 16
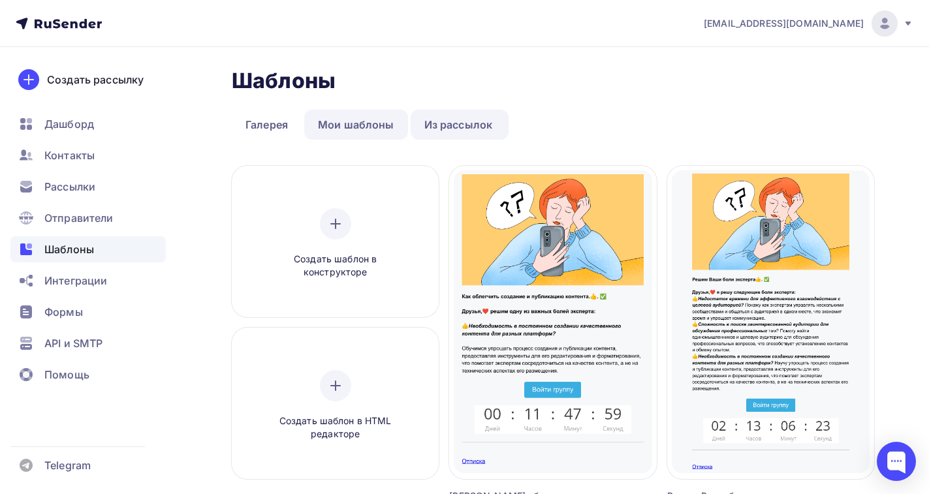
click at [346, 125] on link "Мои шаблоны" at bounding box center [356, 125] width 104 height 30
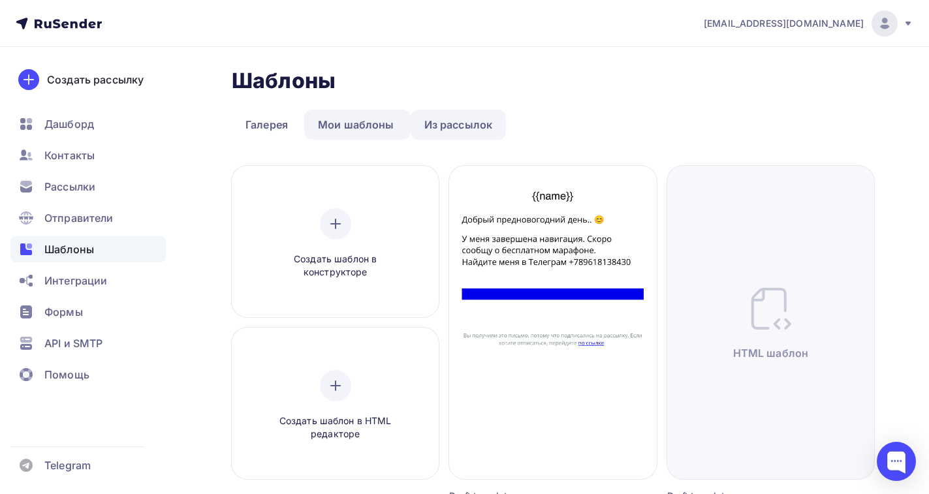
click at [431, 129] on link "Из рассылок" at bounding box center [458, 125] width 96 height 30
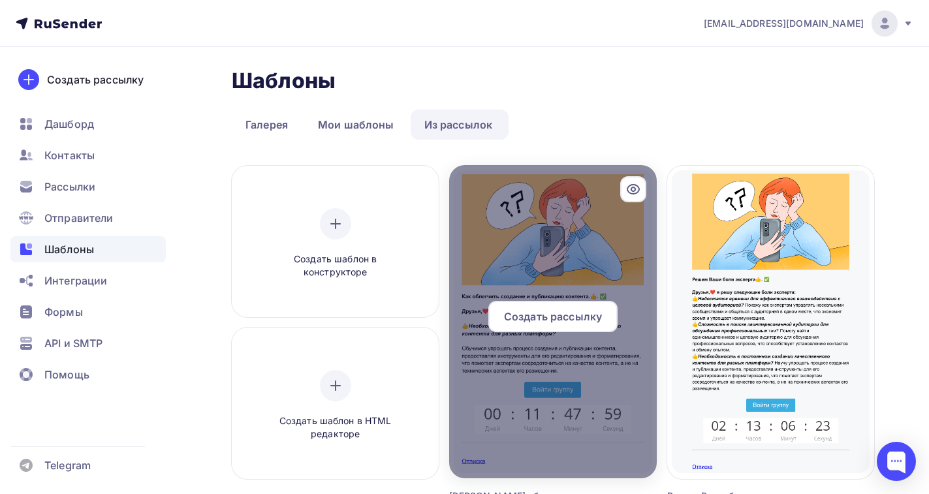
click at [629, 191] on icon at bounding box center [633, 189] width 16 height 16
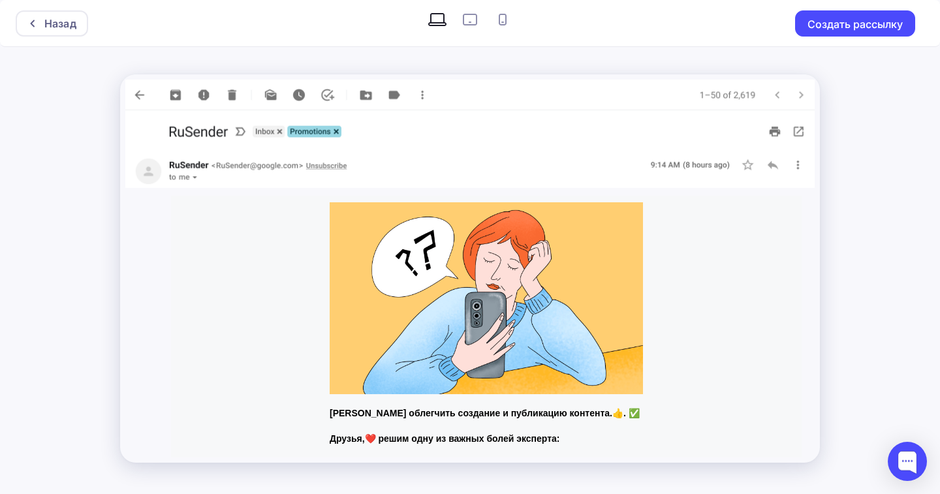
drag, startPoint x: 487, startPoint y: 295, endPoint x: 719, endPoint y: 330, distance: 234.9
click at [719, 330] on div "Как облегчить создание и публикацию контента.👍. ✅ Друзья,❤️ решим одну из важны…" at bounding box center [486, 453] width 630 height 514
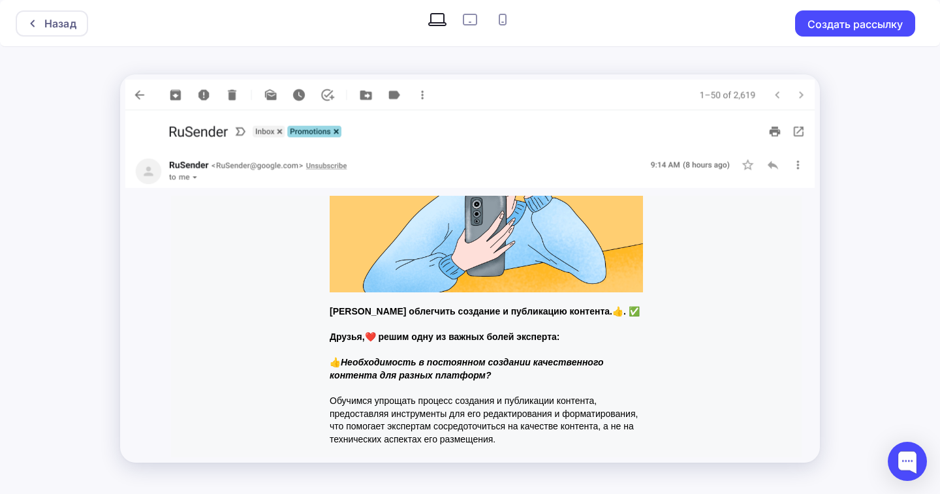
scroll to position [131, 0]
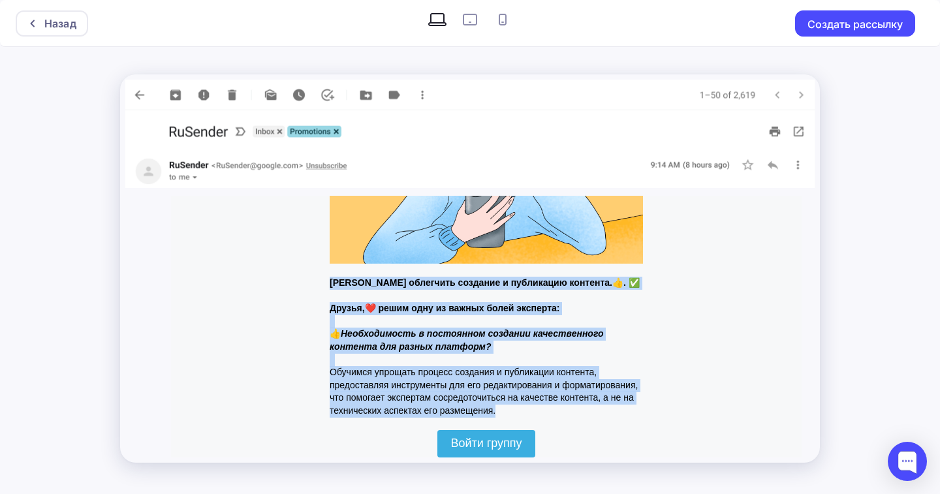
drag, startPoint x: 325, startPoint y: 283, endPoint x: 547, endPoint y: 409, distance: 256.0
click at [547, 409] on div "Как облегчить создание и публикацию контента.👍. ✅ Друзья,❤️ решим одну из важны…" at bounding box center [486, 322] width 326 height 514
copy div "Как облегчить создание и публикацию контента.👍. ✅ Друзья,❤️ решим одну из важны…"
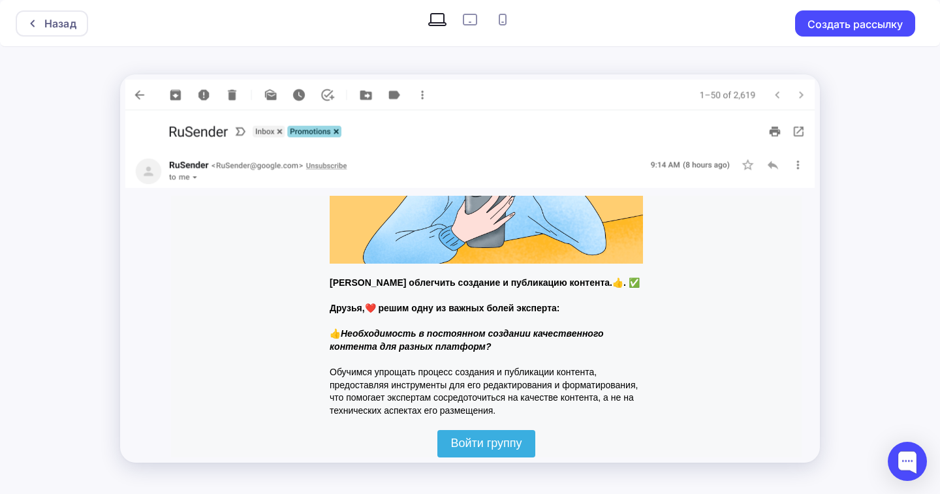
click at [670, 354] on div "Как облегчить создание и публикацию контента.👍. ✅ Друзья,❤️ решим одну из важны…" at bounding box center [486, 322] width 630 height 514
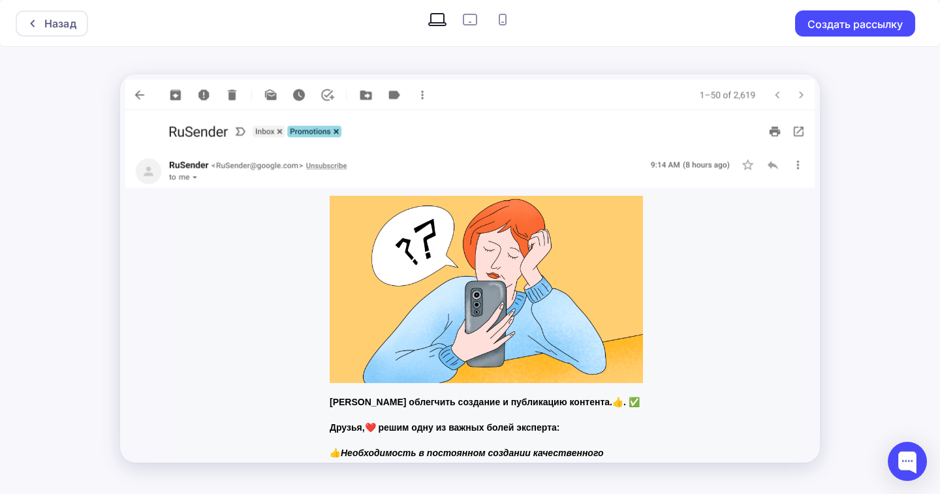
scroll to position [0, 0]
